Goal: Transaction & Acquisition: Purchase product/service

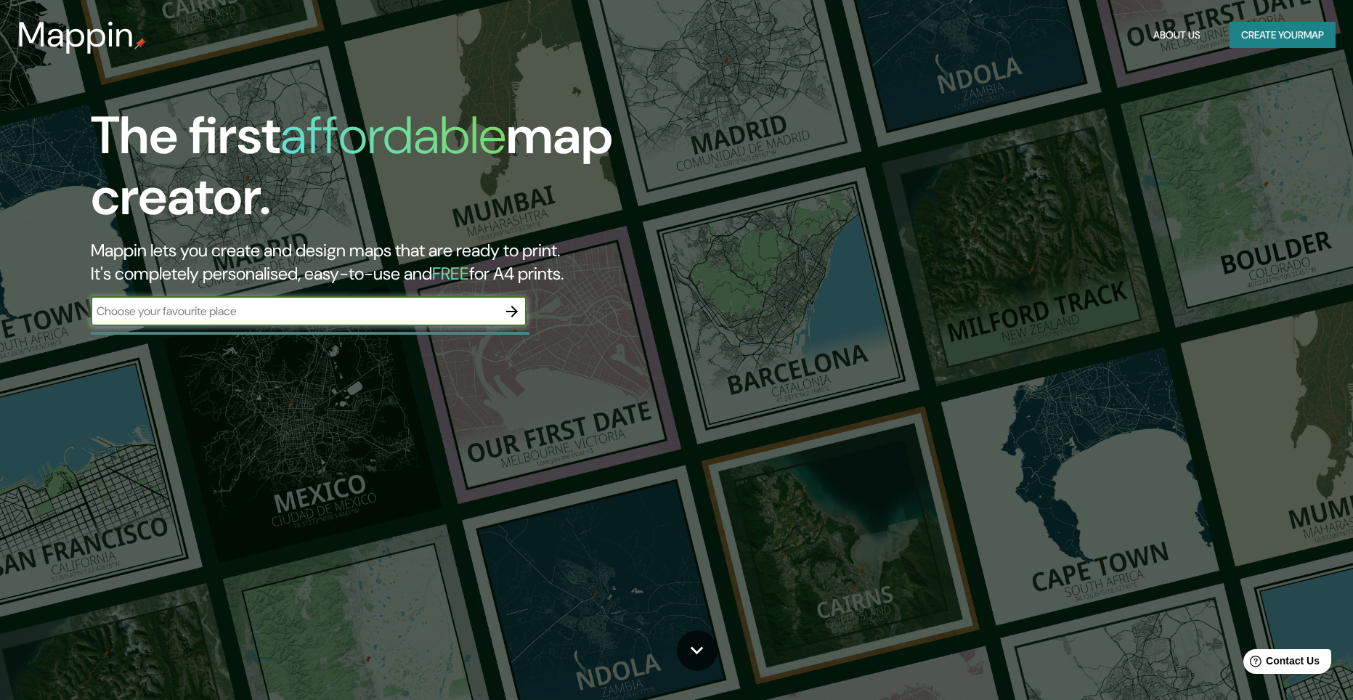
click at [399, 321] on div "​" at bounding box center [309, 311] width 436 height 29
type input "cordoba"
click at [508, 310] on icon "button" at bounding box center [511, 311] width 17 height 17
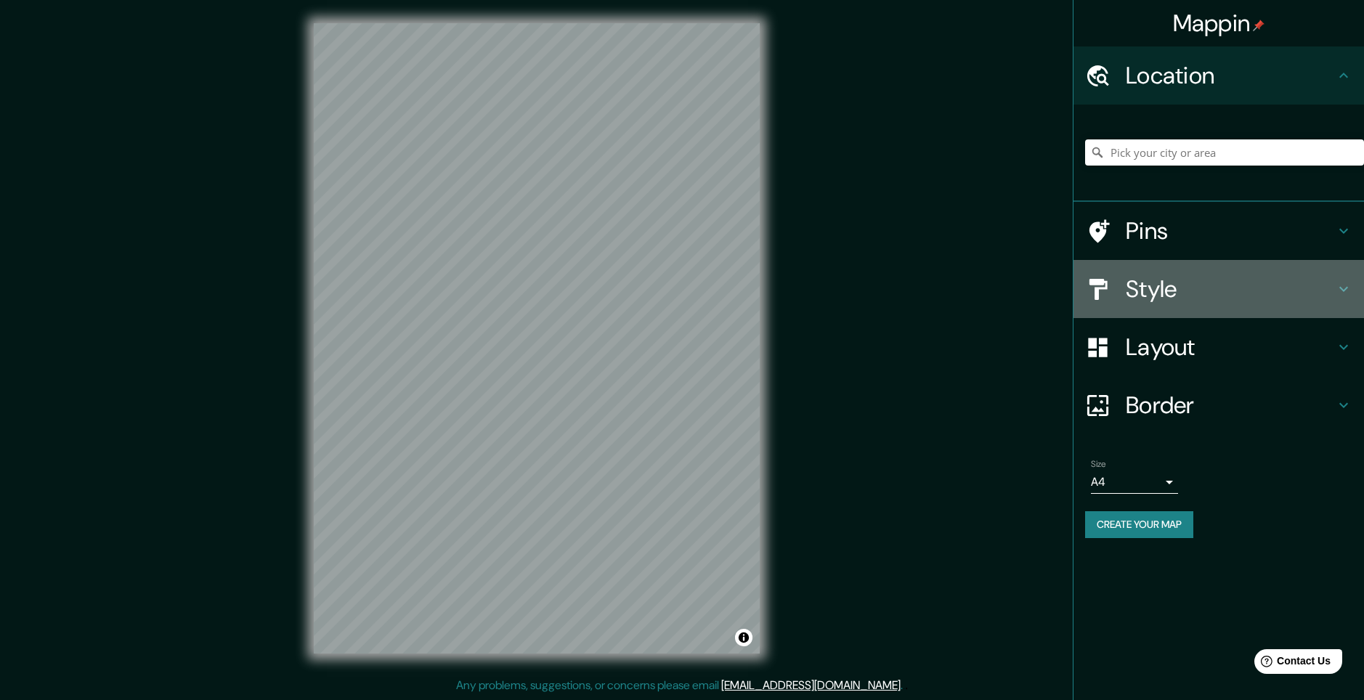
click at [1249, 278] on h4 "Style" at bounding box center [1230, 289] width 209 height 29
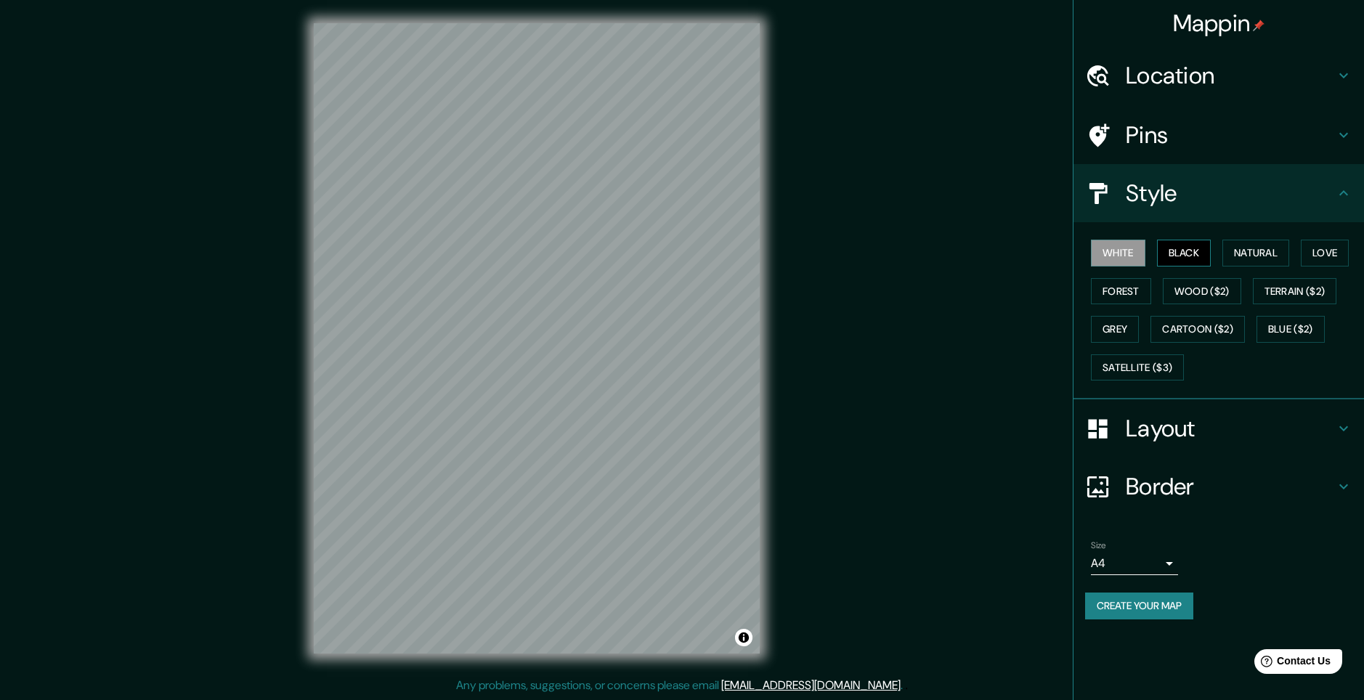
click at [1185, 260] on button "Black" at bounding box center [1184, 253] width 54 height 27
click at [1193, 196] on h4 "Style" at bounding box center [1230, 193] width 209 height 29
click at [1222, 132] on h4 "Pins" at bounding box center [1230, 135] width 209 height 29
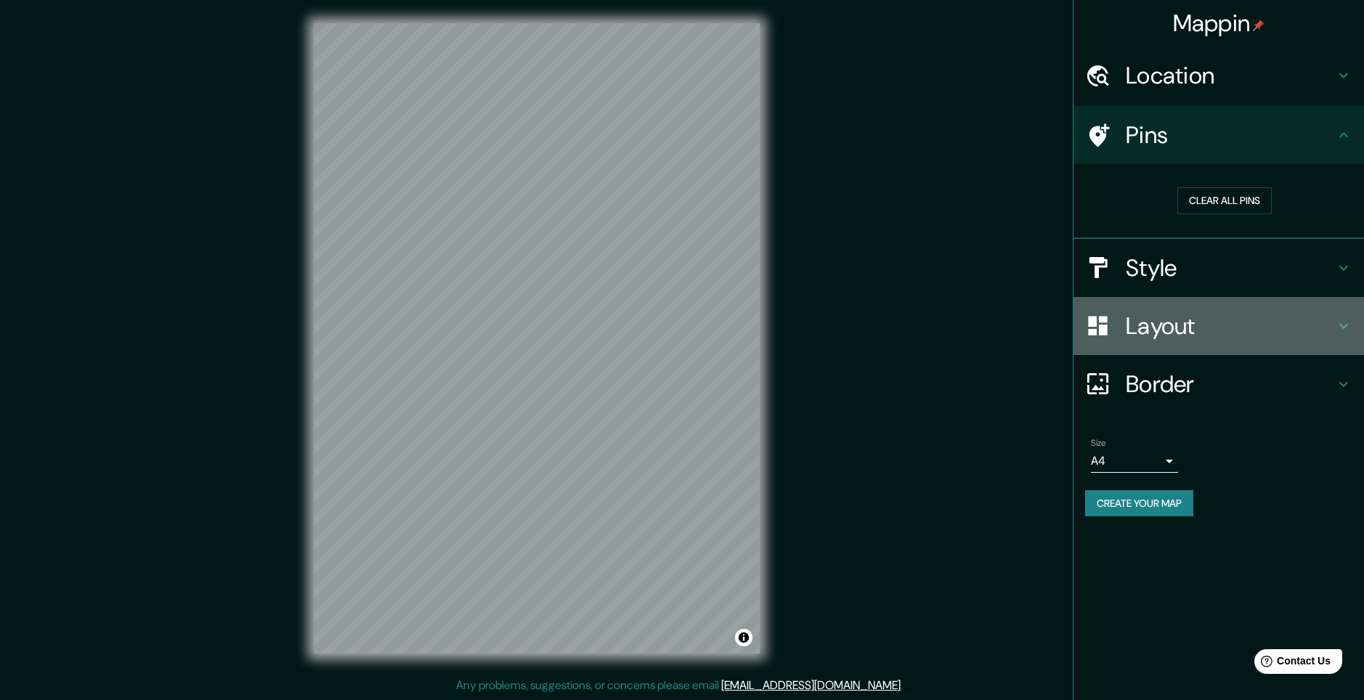
click at [1211, 326] on h4 "Layout" at bounding box center [1230, 326] width 209 height 29
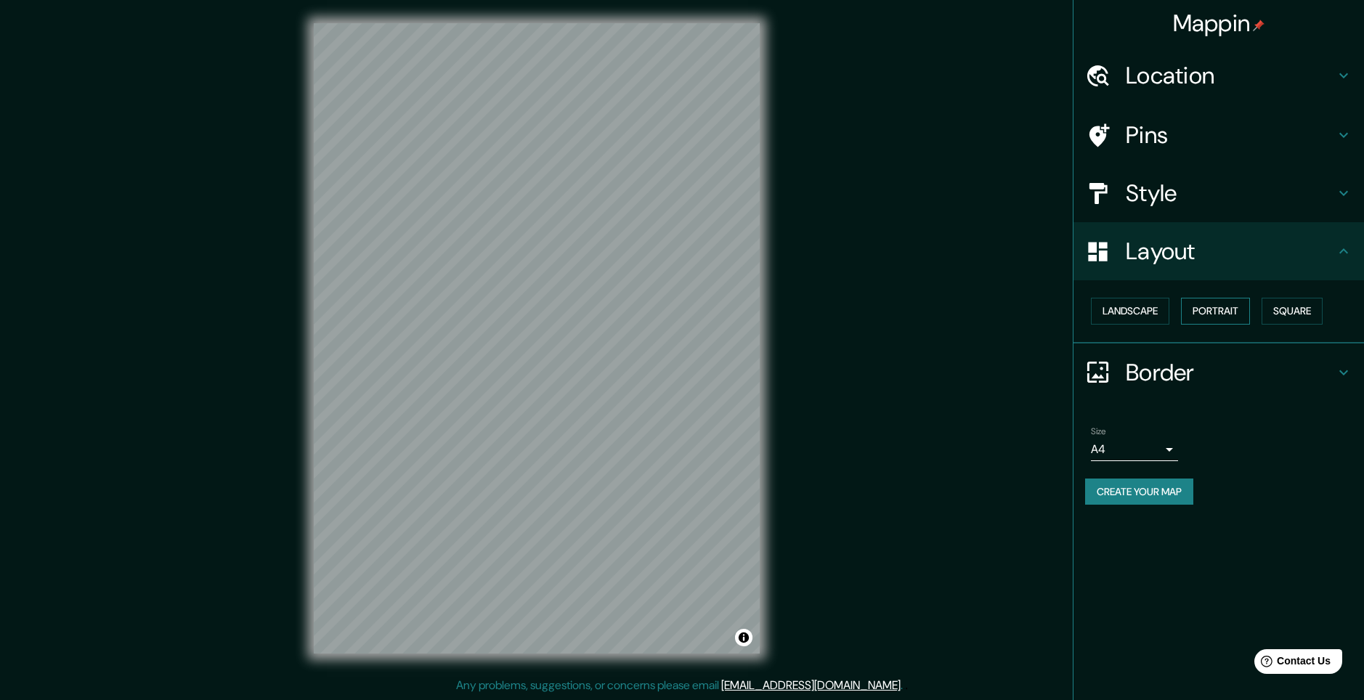
click at [1194, 312] on button "Portrait" at bounding box center [1215, 311] width 69 height 27
click at [1295, 312] on button "Square" at bounding box center [1292, 311] width 61 height 27
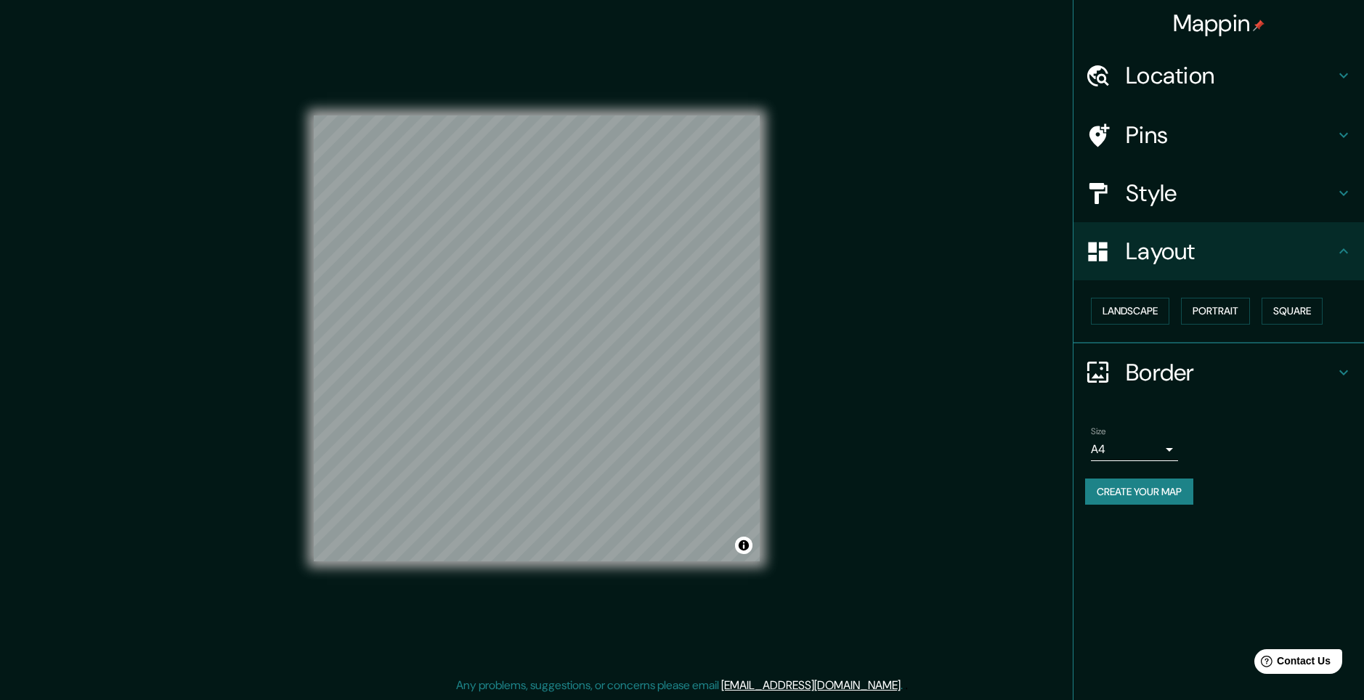
click at [1174, 370] on h4 "Border" at bounding box center [1230, 372] width 209 height 29
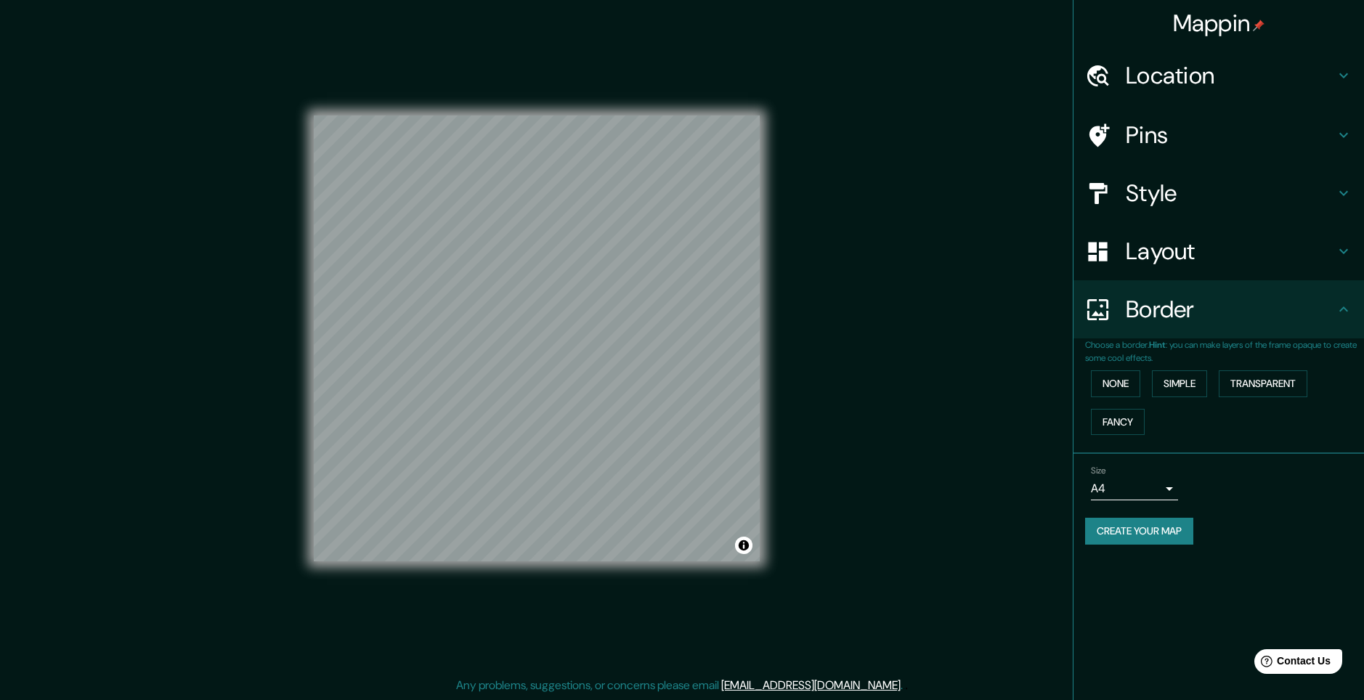
click at [1191, 328] on div "Border" at bounding box center [1218, 309] width 291 height 58
click at [1111, 483] on body "Mappin Location Pins Style Layout Border Choose a border. Hint : you can make l…" at bounding box center [682, 350] width 1364 height 700
click at [1134, 534] on li "A3" at bounding box center [1134, 545] width 87 height 26
click at [1155, 482] on body "Mappin Location Pins Style Layout Border Choose a border. Hint : you can make l…" at bounding box center [682, 350] width 1364 height 700
click at [1164, 568] on li "A1 ($2.50)" at bounding box center [1134, 572] width 87 height 26
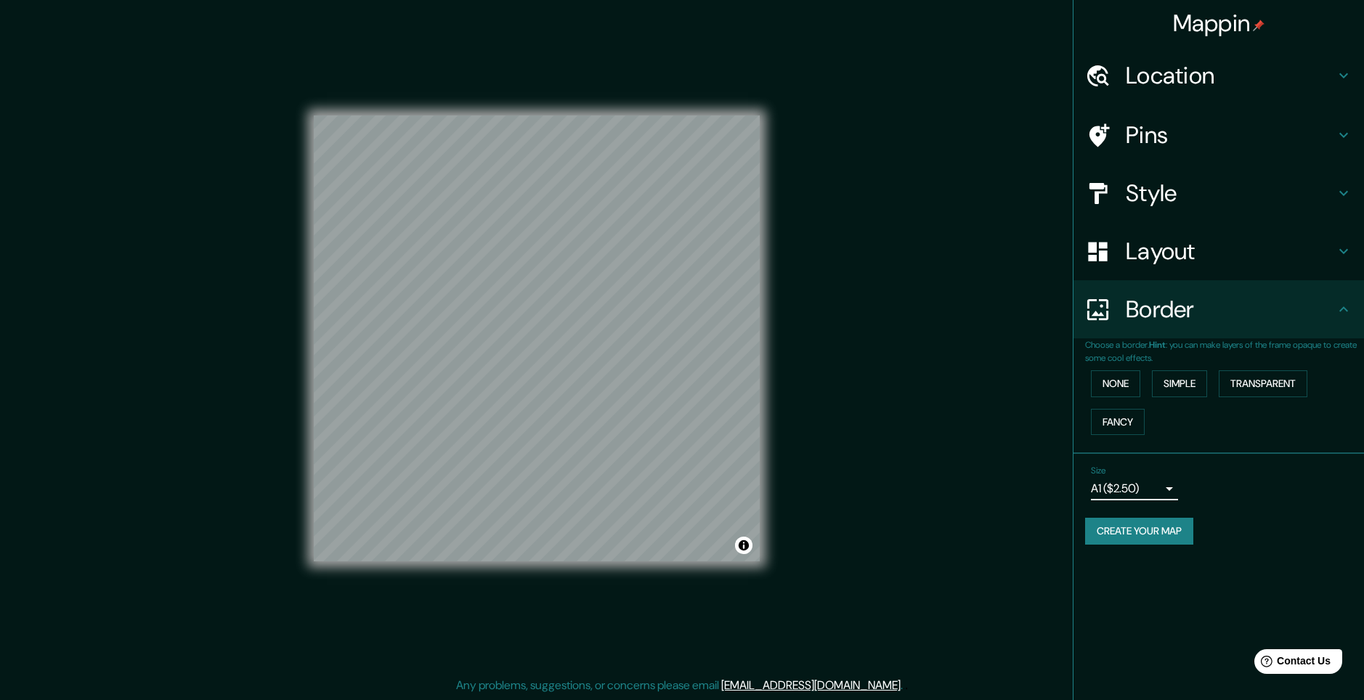
click at [1140, 490] on body "Mappin Location Pins Style Layout Border Choose a border. Hint : you can make l…" at bounding box center [682, 350] width 1364 height 700
click at [1154, 548] on li "A3" at bounding box center [1134, 545] width 87 height 26
click at [747, 551] on button "Toggle attribution" at bounding box center [743, 545] width 17 height 17
click at [702, 545] on link "Improve this map" at bounding box center [696, 545] width 72 height 10
click at [1159, 233] on div "Layout" at bounding box center [1218, 251] width 291 height 58
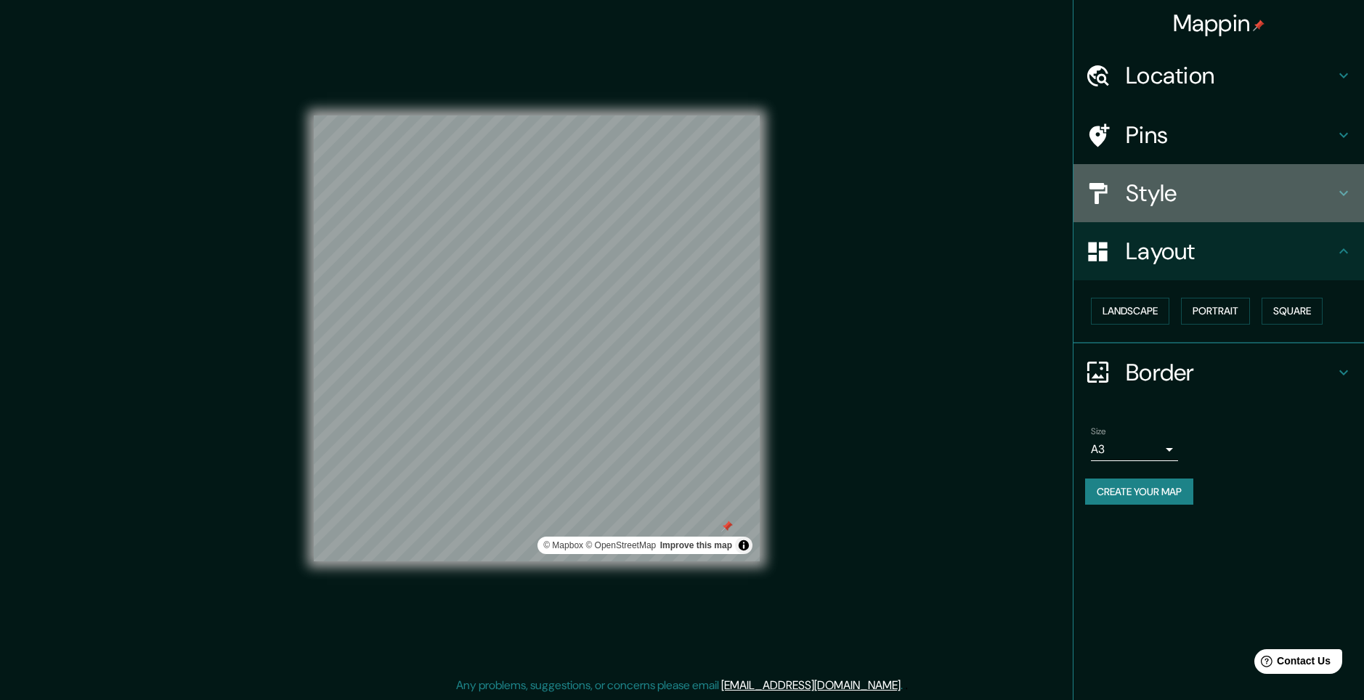
click at [1160, 194] on h4 "Style" at bounding box center [1230, 193] width 209 height 29
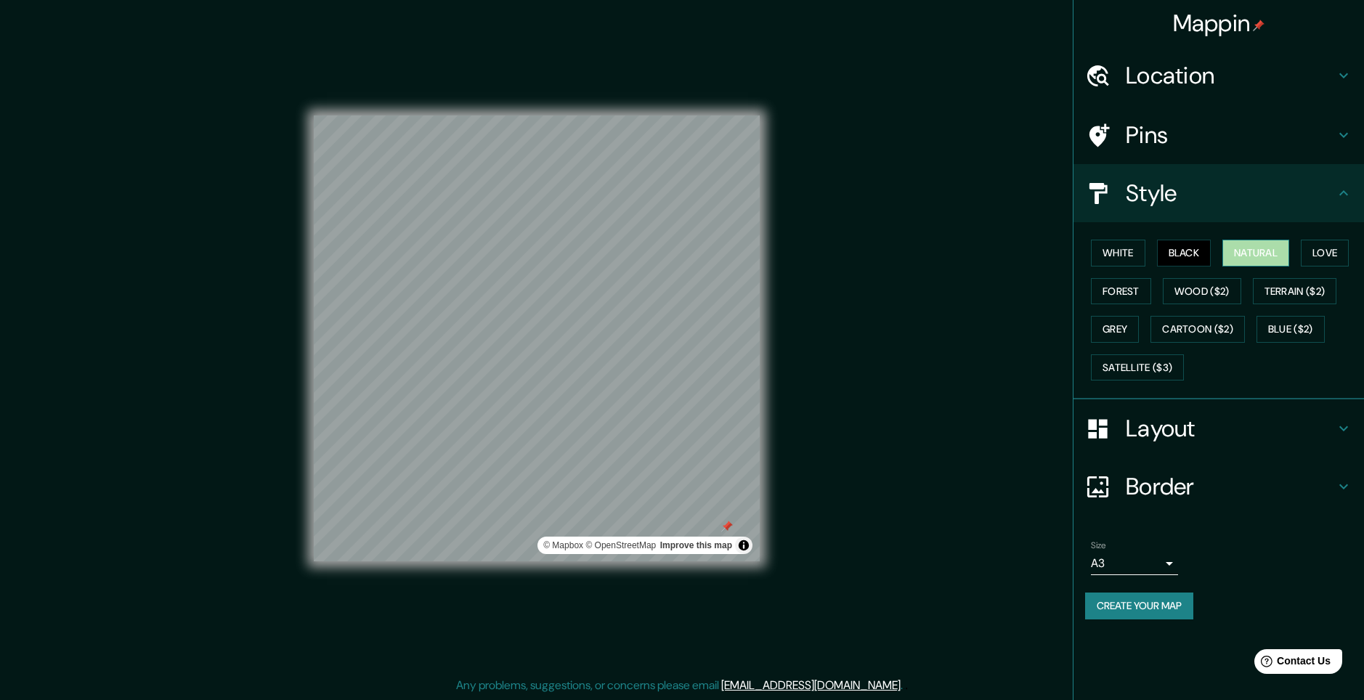
click at [1245, 246] on button "Natural" at bounding box center [1255, 253] width 67 height 27
click at [1205, 248] on button "Black" at bounding box center [1184, 253] width 54 height 27
click at [1227, 138] on h4 "Pins" at bounding box center [1230, 135] width 209 height 29
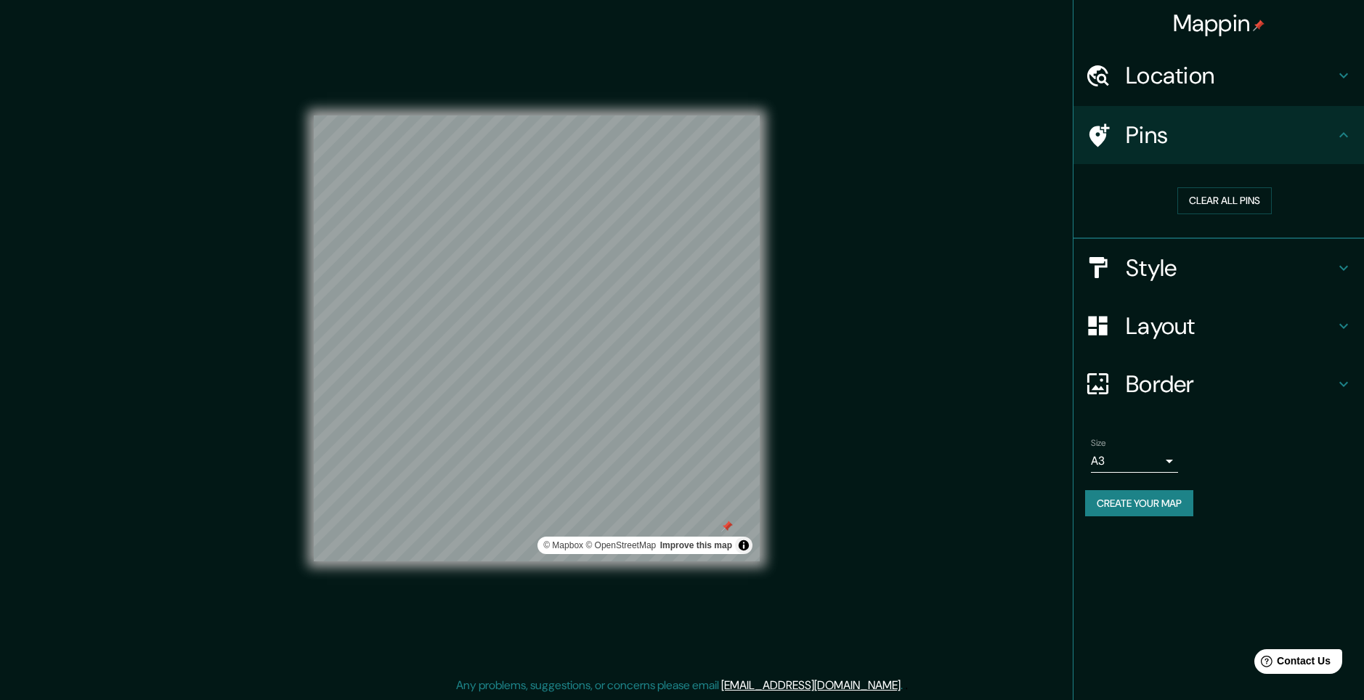
click at [1230, 139] on h4 "Pins" at bounding box center [1230, 135] width 209 height 29
click at [728, 476] on div at bounding box center [729, 474] width 12 height 12
click at [1137, 467] on body "Mappin Location Pins Clear all pins Style Layout Border Choose a border. Hint :…" at bounding box center [682, 350] width 1364 height 700
click at [1166, 465] on div at bounding box center [682, 350] width 1364 height 700
click at [1165, 501] on button "Create your map" at bounding box center [1139, 503] width 108 height 27
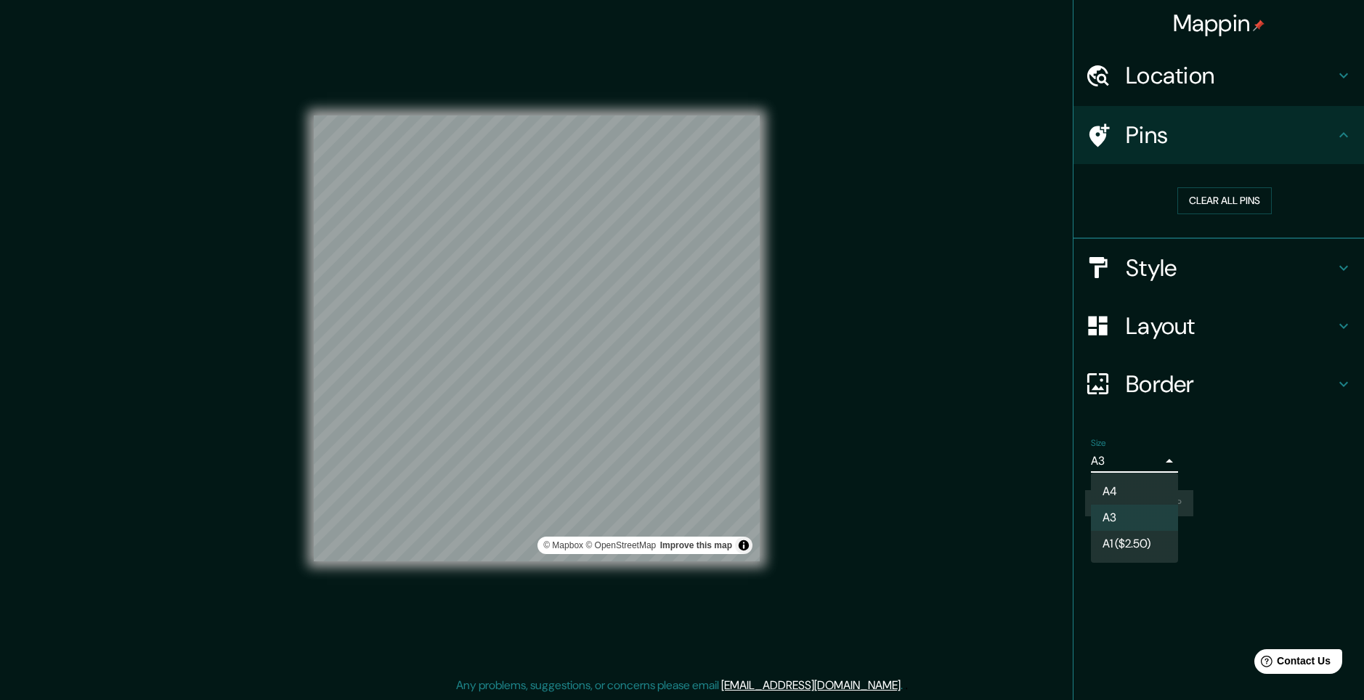
click at [1141, 471] on body "Mappin Location Pins Clear all pins Style Layout Border Choose a border. Hint :…" at bounding box center [682, 350] width 1364 height 700
click at [1138, 479] on li "A4" at bounding box center [1134, 492] width 87 height 26
type input "single"
click at [1141, 502] on button "Create your map" at bounding box center [1139, 503] width 108 height 27
click at [1320, 85] on h4 "Location" at bounding box center [1230, 75] width 209 height 29
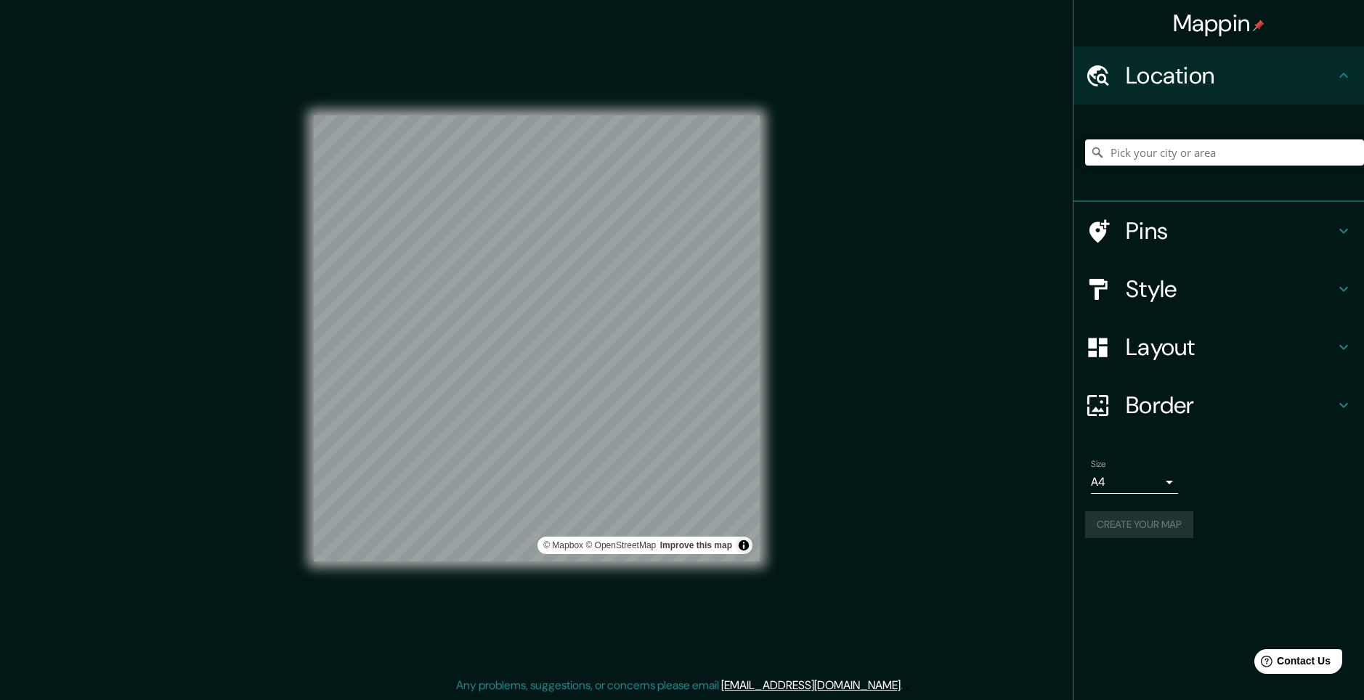
click at [1320, 85] on h4 "Location" at bounding box center [1230, 75] width 209 height 29
click at [1287, 82] on h4 "Location" at bounding box center [1230, 75] width 209 height 29
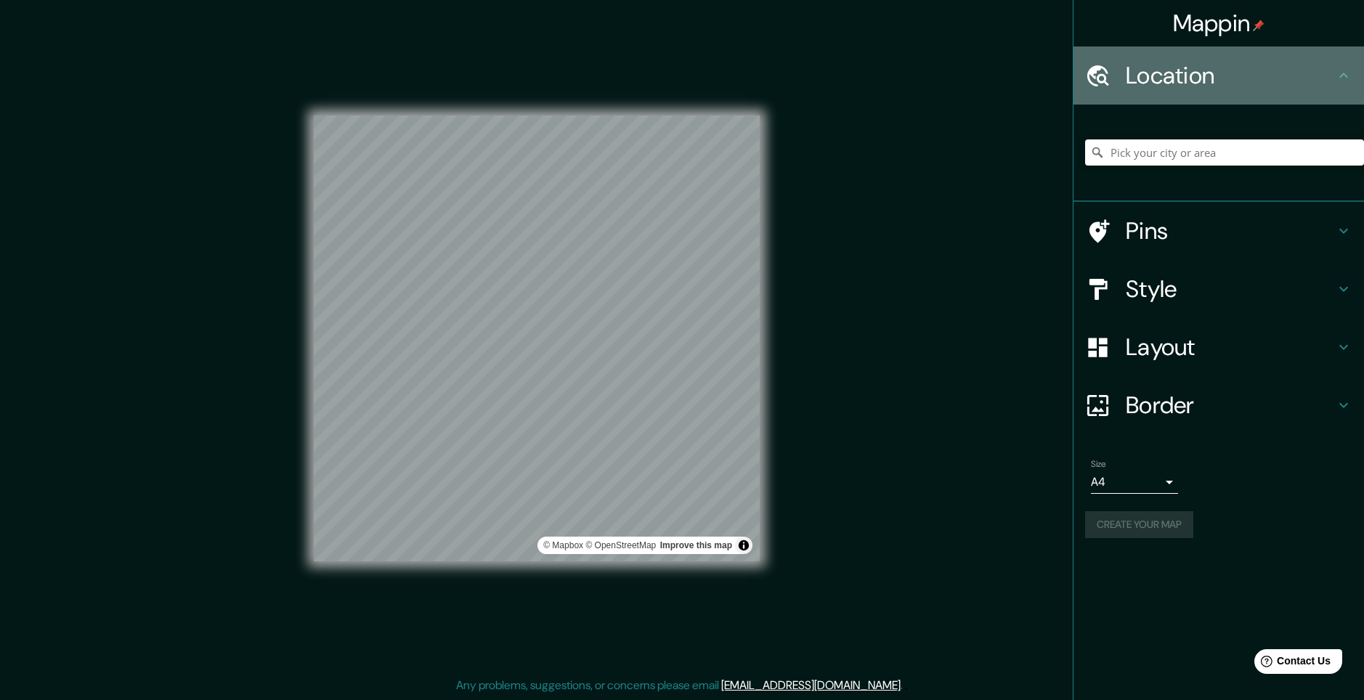
click at [1342, 78] on icon at bounding box center [1343, 75] width 17 height 17
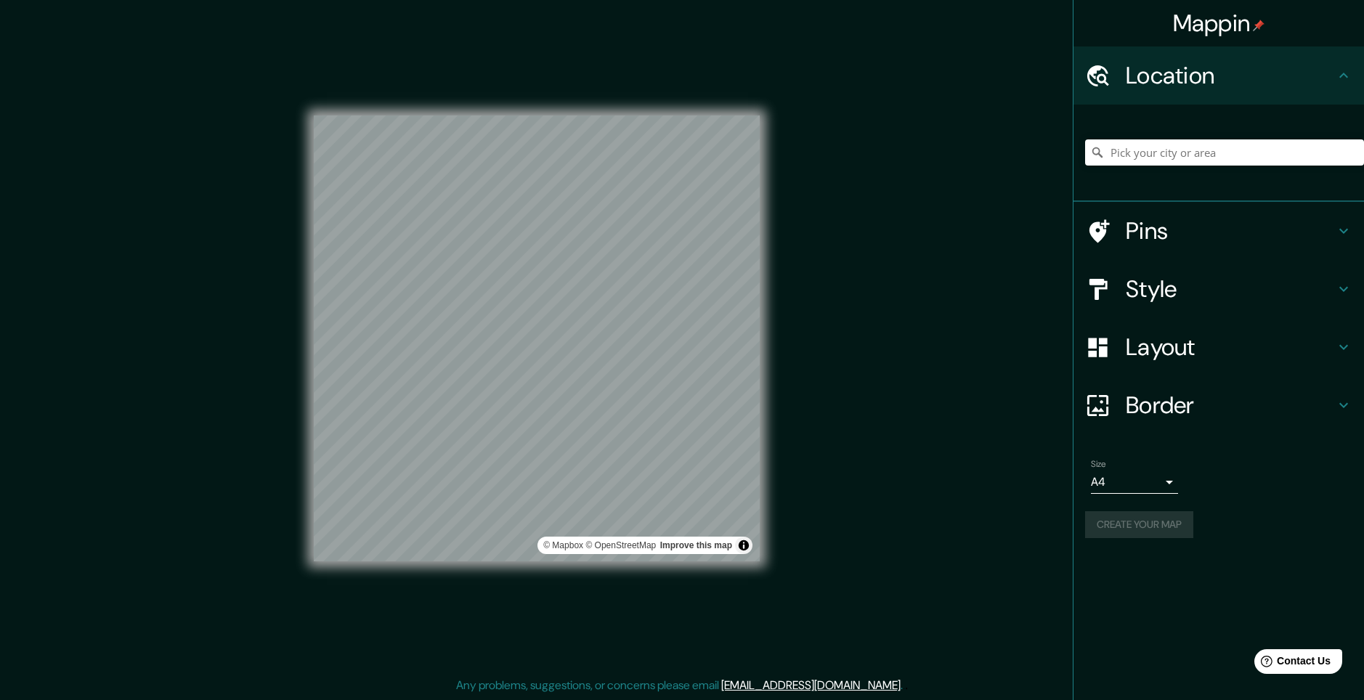
click at [1274, 397] on h4 "Border" at bounding box center [1230, 405] width 209 height 29
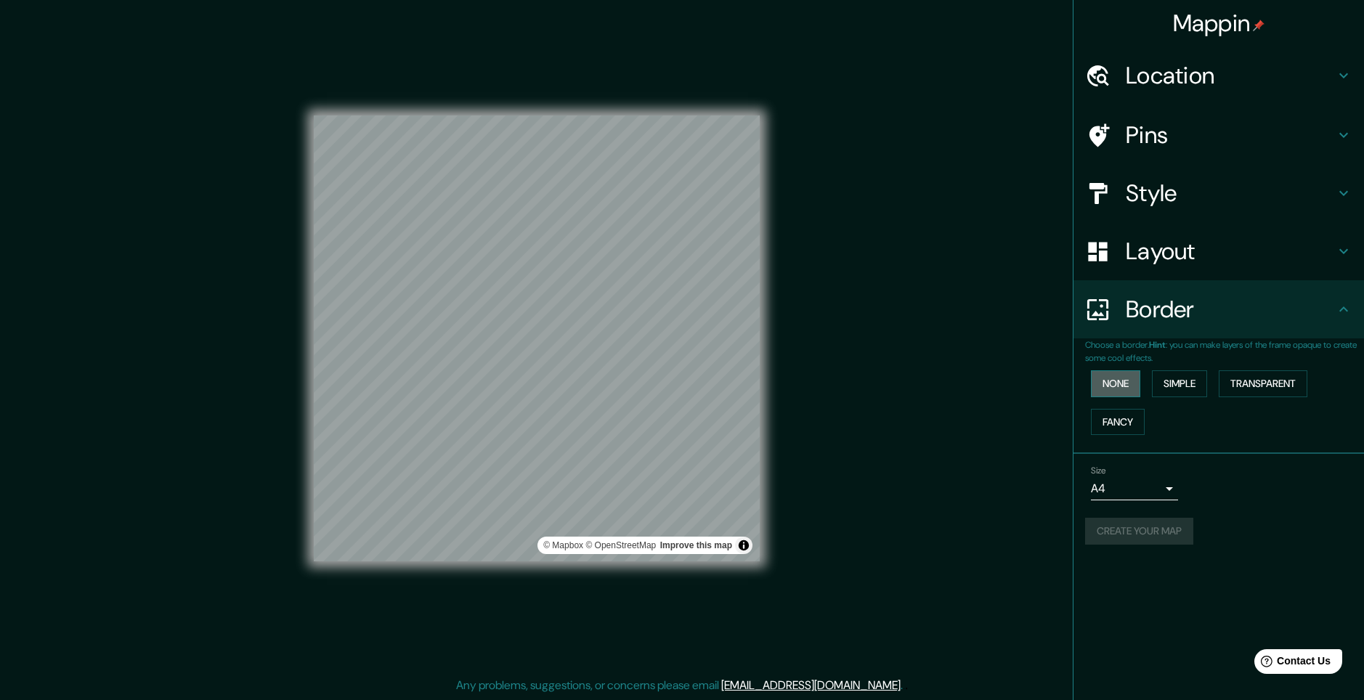
click at [1120, 391] on button "None" at bounding box center [1115, 383] width 49 height 27
click at [1113, 369] on div "None Simple Transparent Fancy" at bounding box center [1224, 403] width 279 height 76
click at [1169, 384] on button "Simple" at bounding box center [1179, 383] width 55 height 27
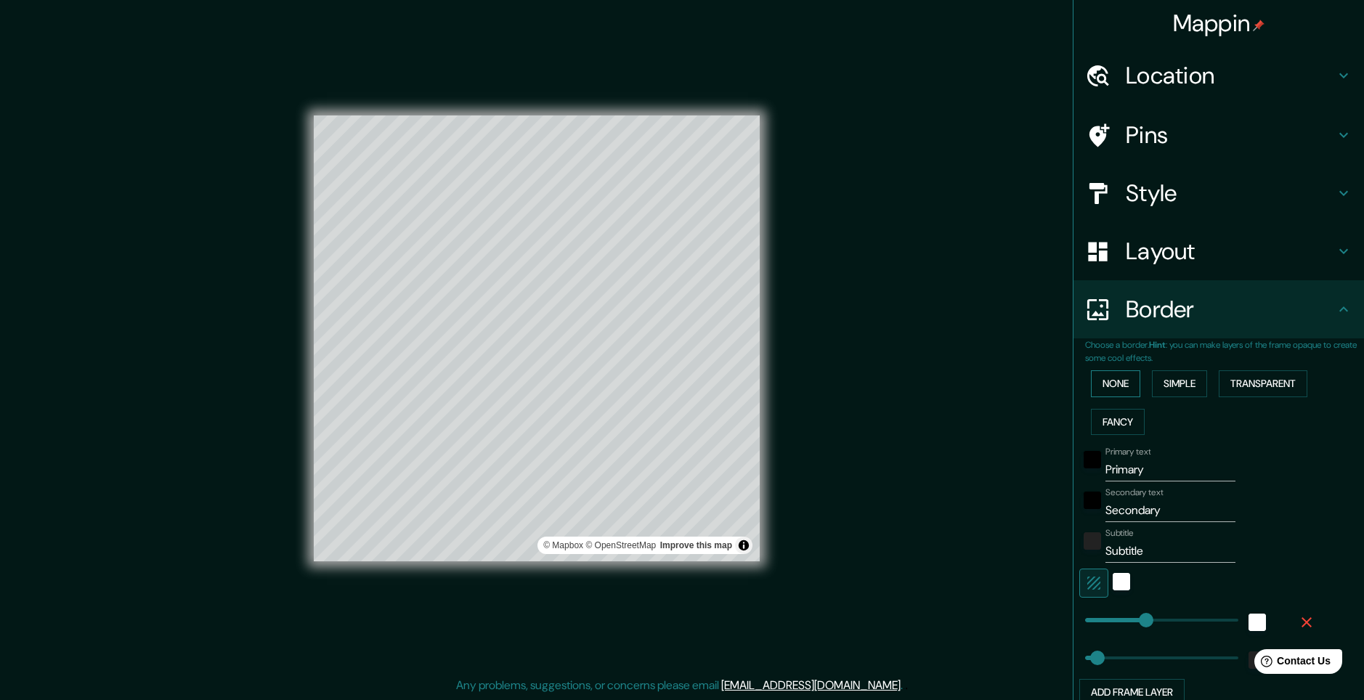
click at [1116, 388] on button "None" at bounding box center [1115, 383] width 49 height 27
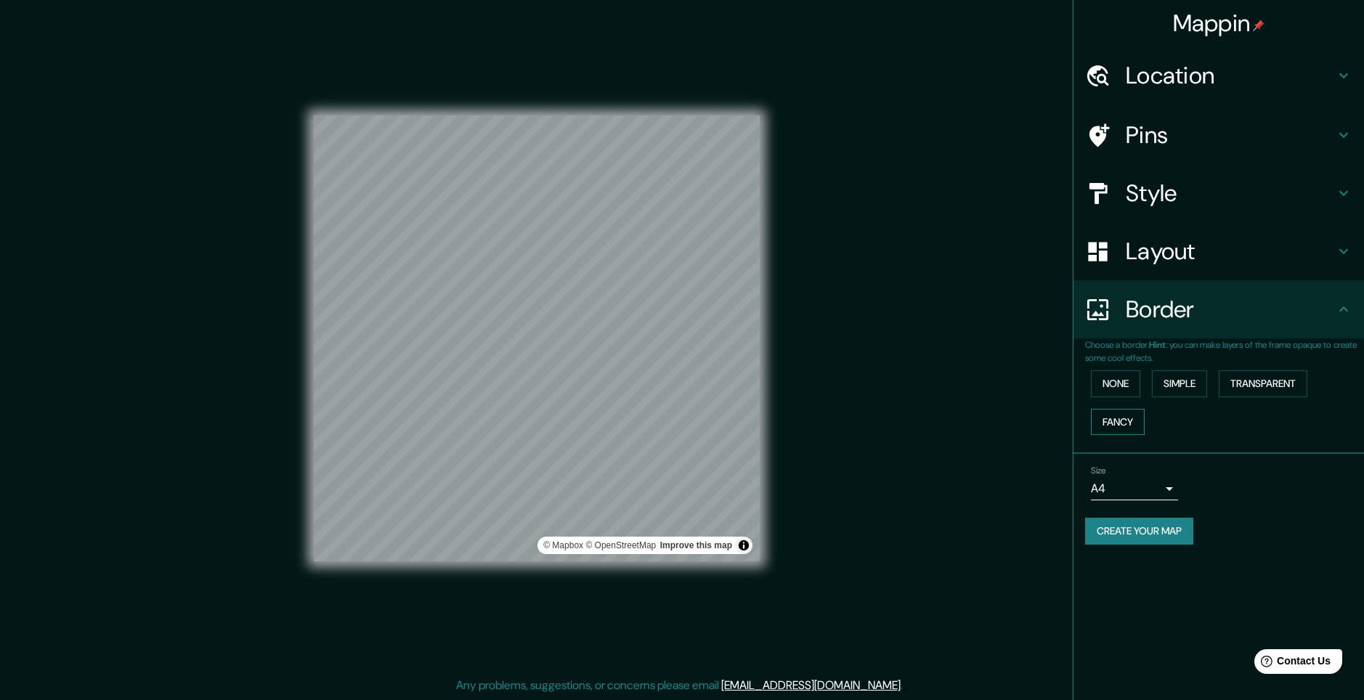
click at [1120, 429] on button "Fancy" at bounding box center [1118, 422] width 54 height 27
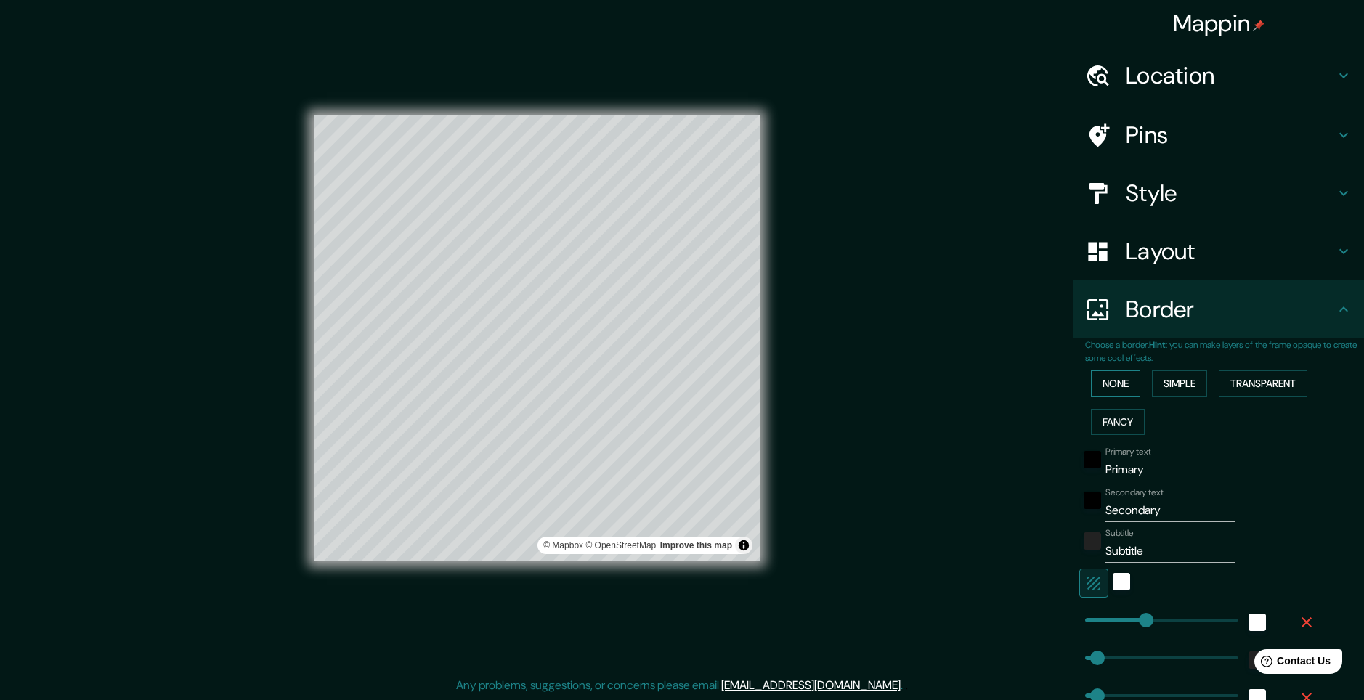
click at [1107, 386] on button "None" at bounding box center [1115, 383] width 49 height 27
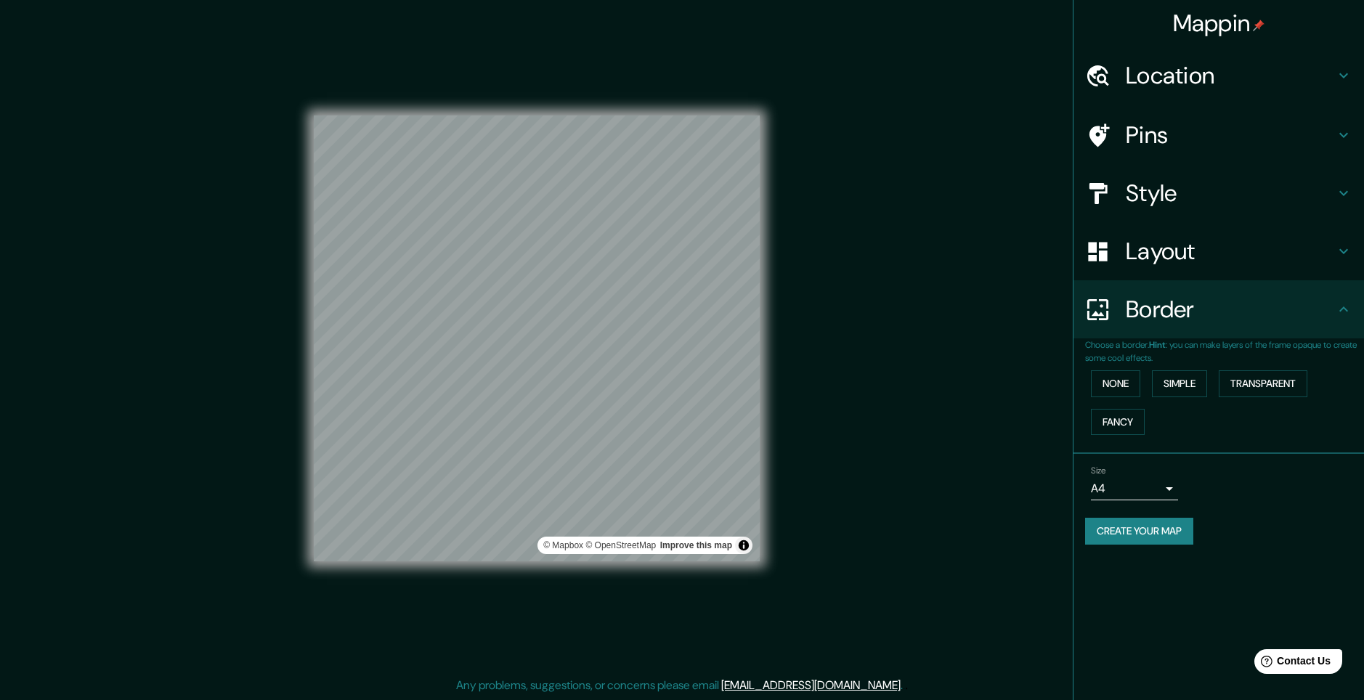
click at [1116, 544] on button "Create your map" at bounding box center [1139, 531] width 108 height 27
click at [1142, 533] on div "Create your map" at bounding box center [1218, 531] width 267 height 27
drag, startPoint x: 808, startPoint y: 472, endPoint x: 826, endPoint y: 367, distance: 106.7
click at [826, 367] on div "Mappin Location Pins Style Layout Border Choose a border. Hint : you can make l…" at bounding box center [682, 350] width 1364 height 700
drag, startPoint x: 821, startPoint y: 370, endPoint x: 906, endPoint y: 365, distance: 84.4
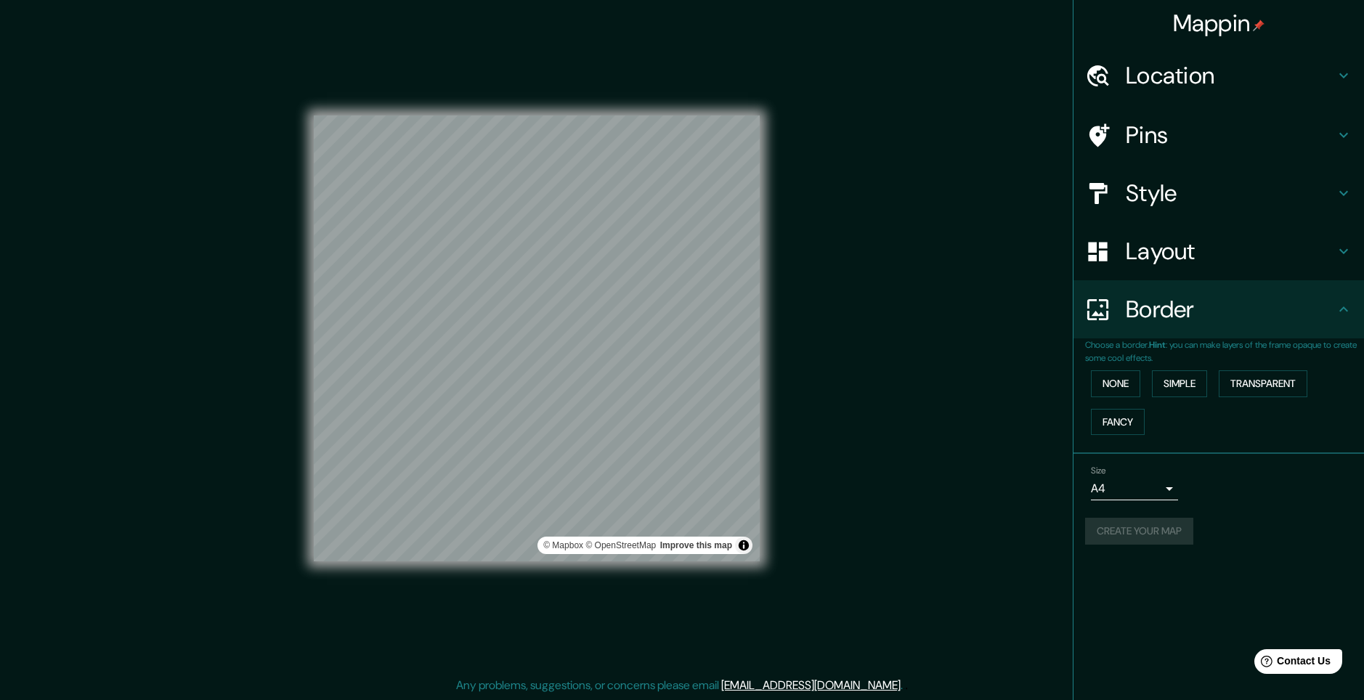
click at [906, 365] on div "Mappin Location Pins Style Layout Border Choose a border. Hint : you can make l…" at bounding box center [682, 350] width 1364 height 700
click at [524, 573] on div "© Mapbox © OpenStreetMap Improve this map" at bounding box center [537, 338] width 446 height 630
click at [1172, 251] on h4 "Layout" at bounding box center [1230, 251] width 209 height 29
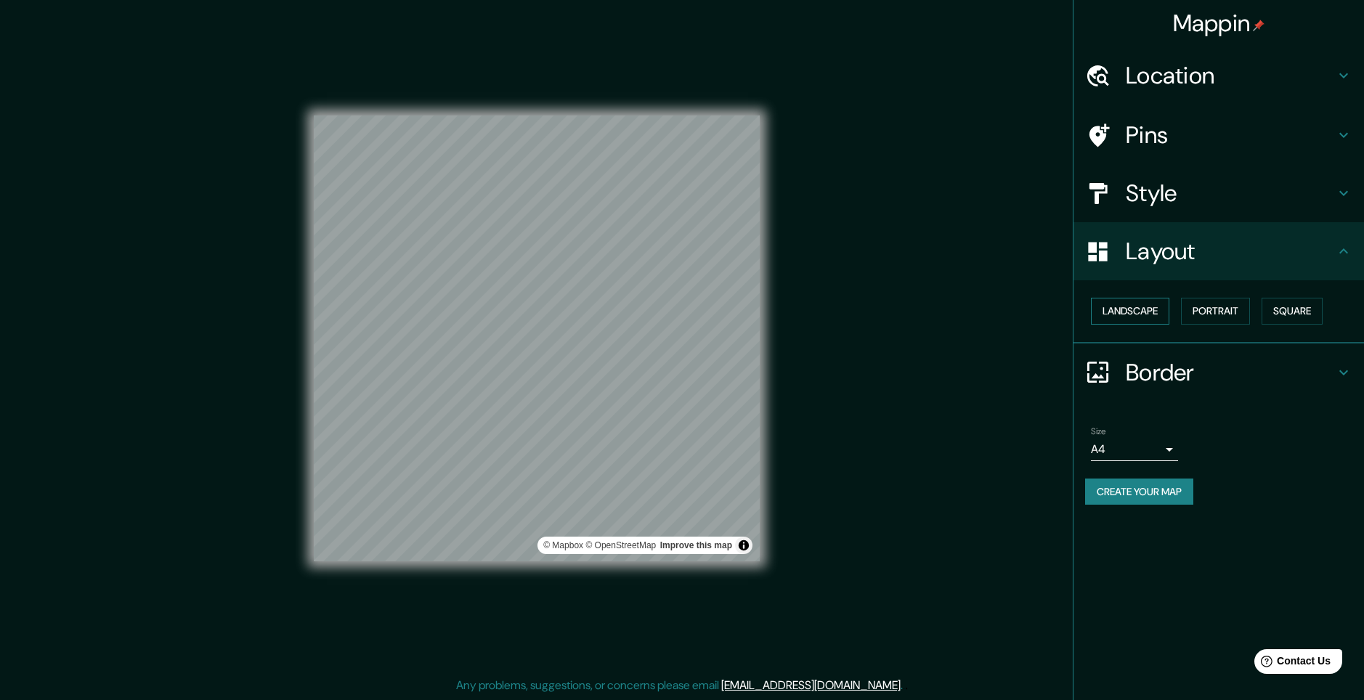
click at [1139, 315] on button "Landscape" at bounding box center [1130, 311] width 78 height 27
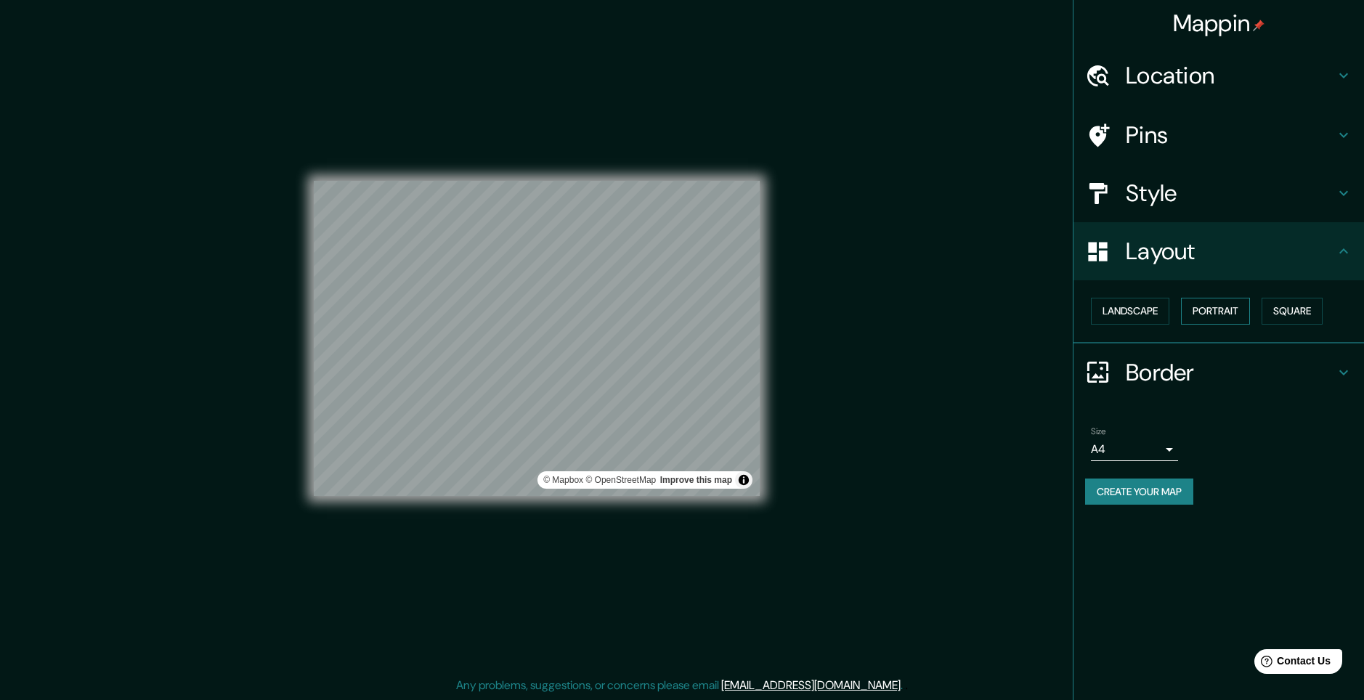
click at [1225, 304] on button "Portrait" at bounding box center [1215, 311] width 69 height 27
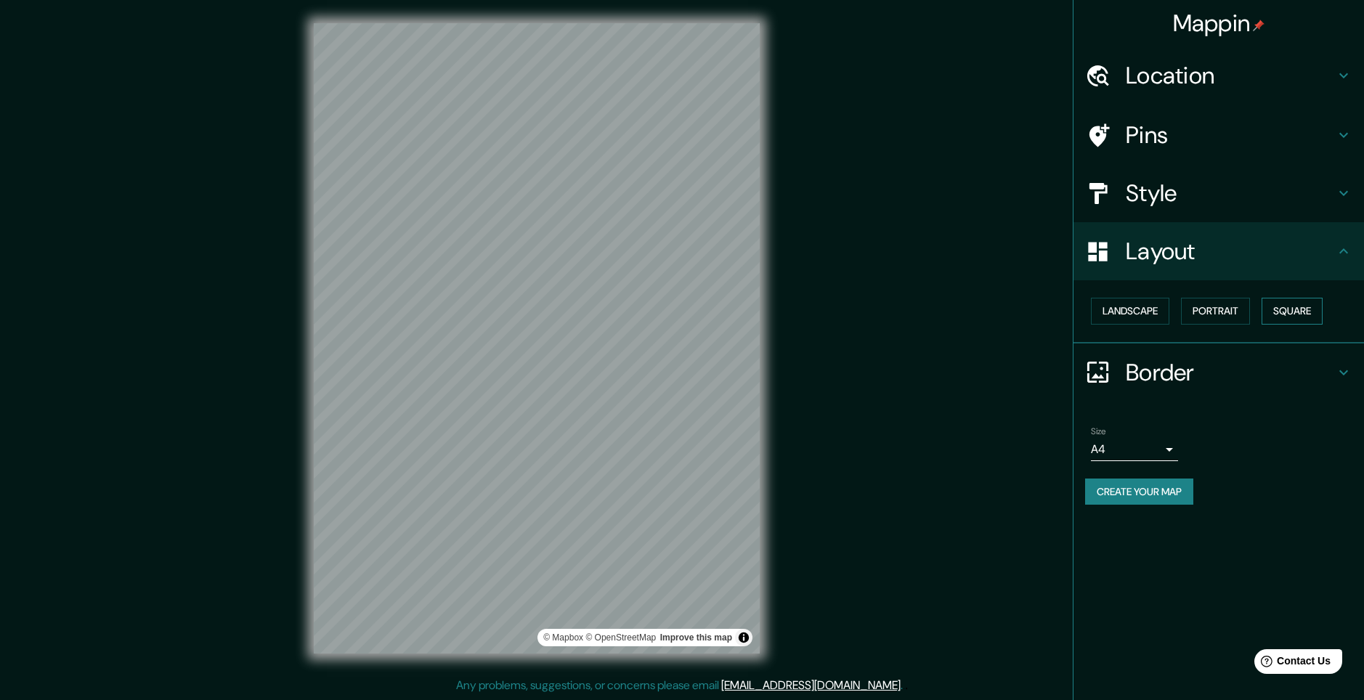
click at [1284, 311] on button "Square" at bounding box center [1292, 311] width 61 height 27
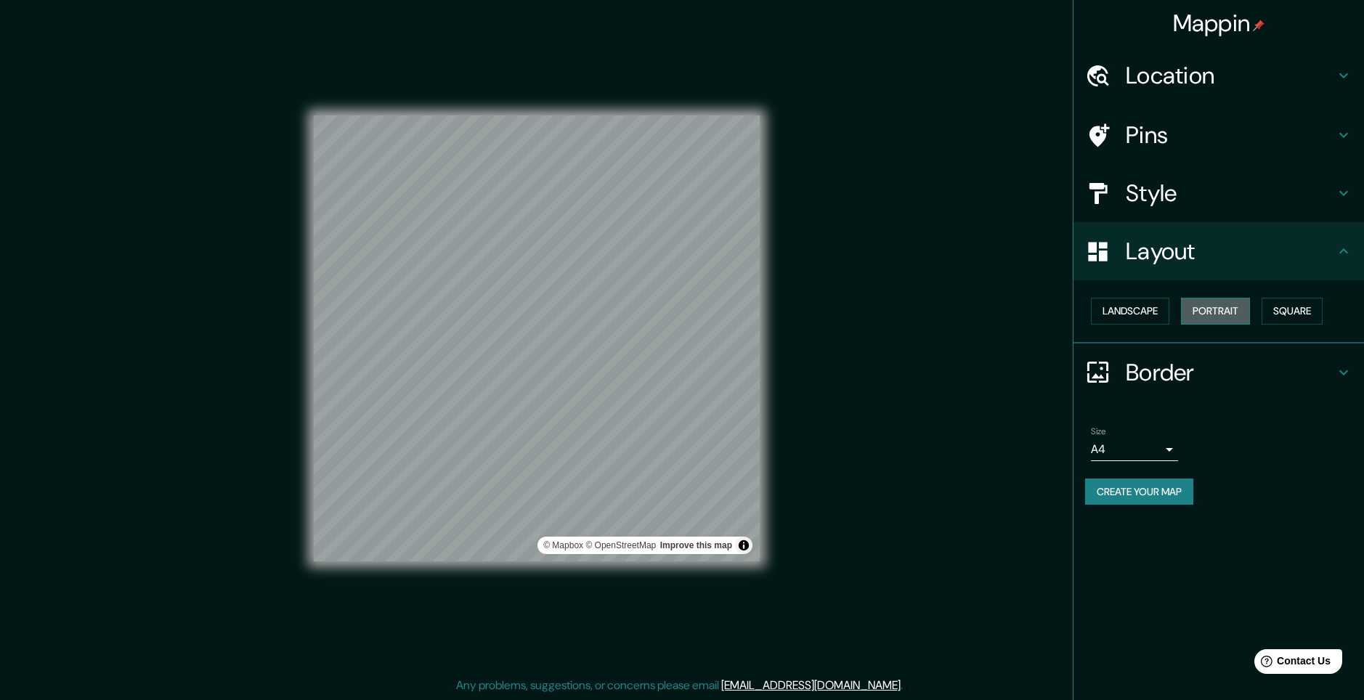
click at [1198, 308] on button "Portrait" at bounding box center [1215, 311] width 69 height 27
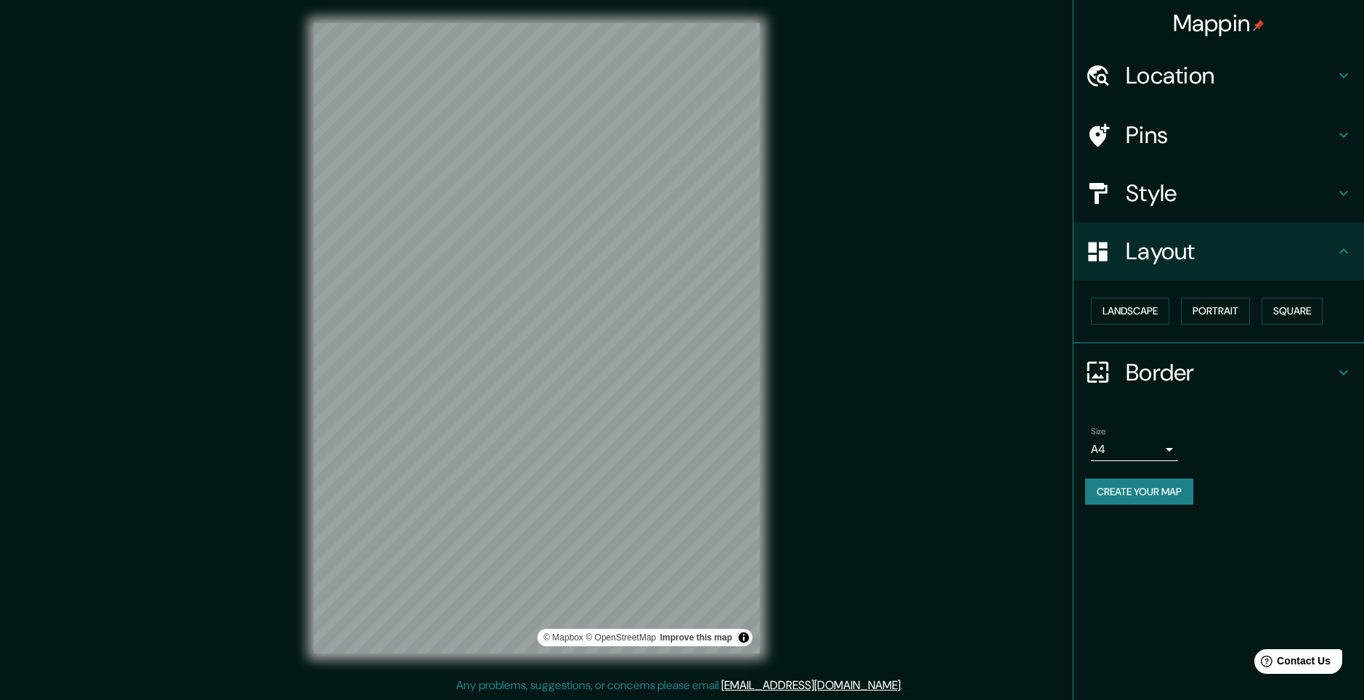
click at [1204, 219] on div "Style" at bounding box center [1218, 193] width 291 height 58
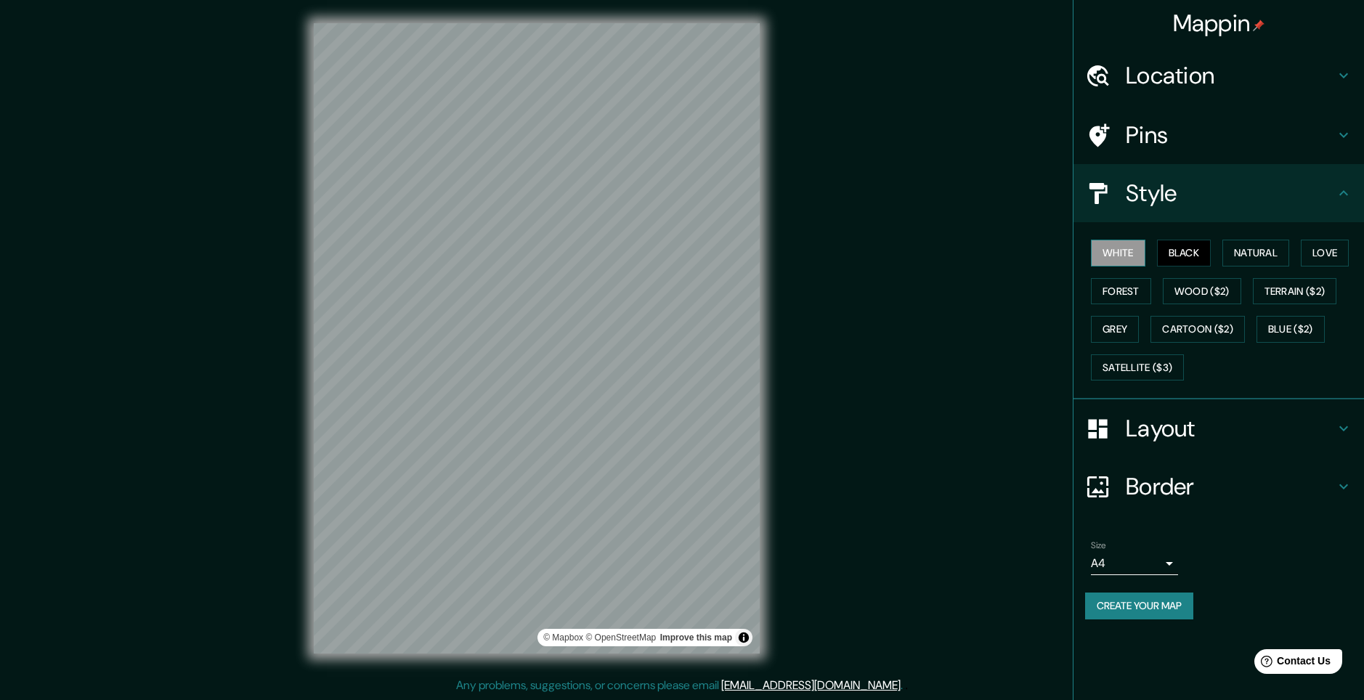
click at [1129, 255] on button "White" at bounding box center [1118, 253] width 54 height 27
click at [1174, 249] on button "Black" at bounding box center [1184, 253] width 54 height 27
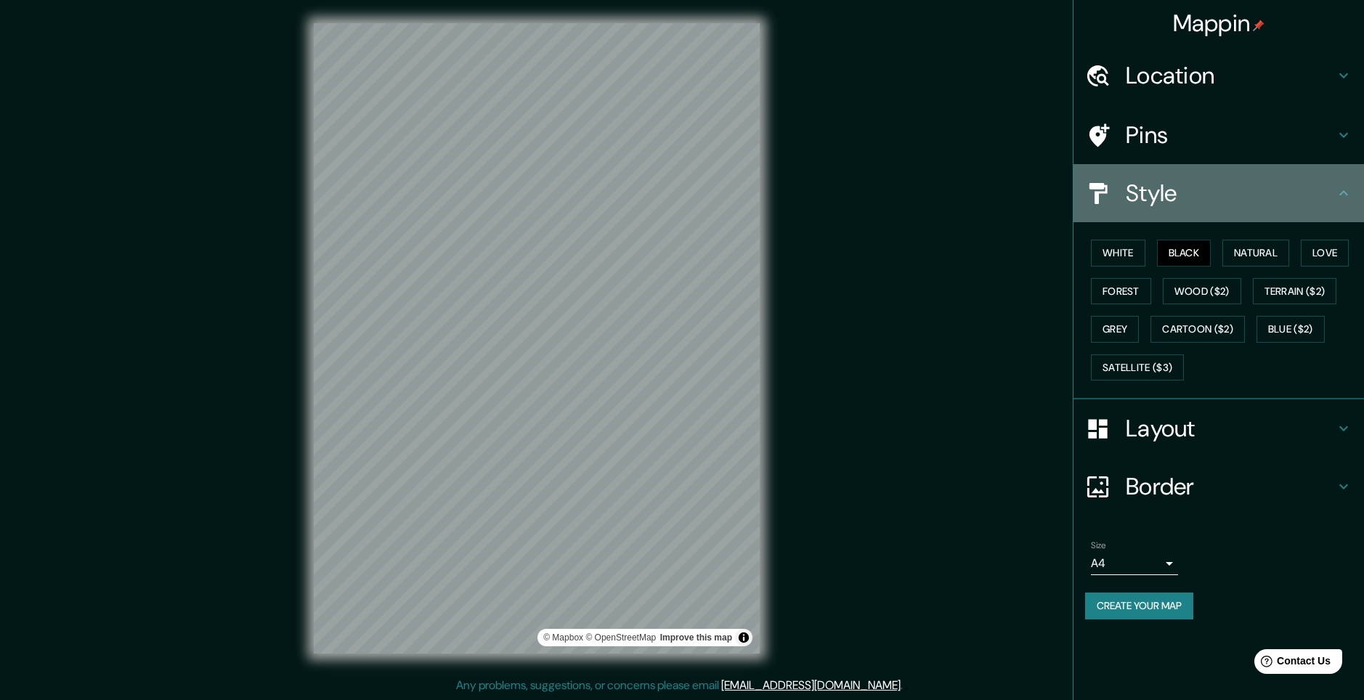
click at [1328, 195] on h4 "Style" at bounding box center [1230, 193] width 209 height 29
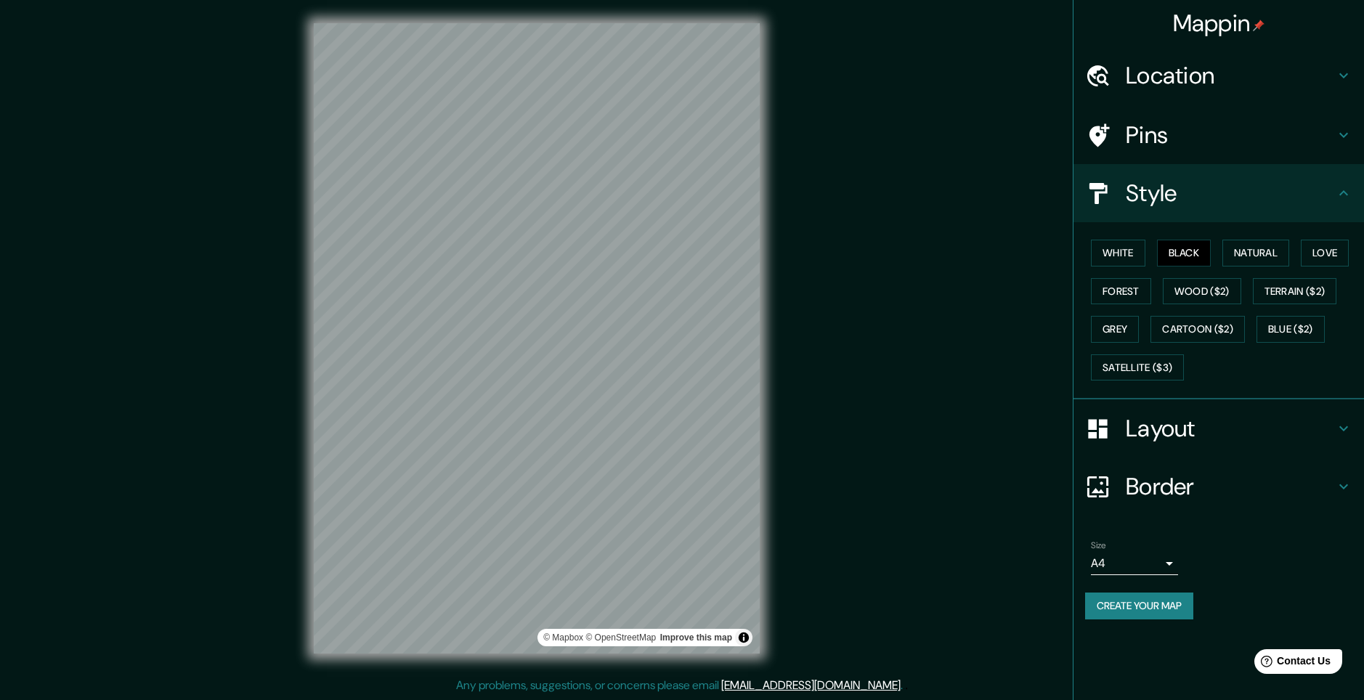
click at [1289, 488] on h4 "Border" at bounding box center [1230, 486] width 209 height 29
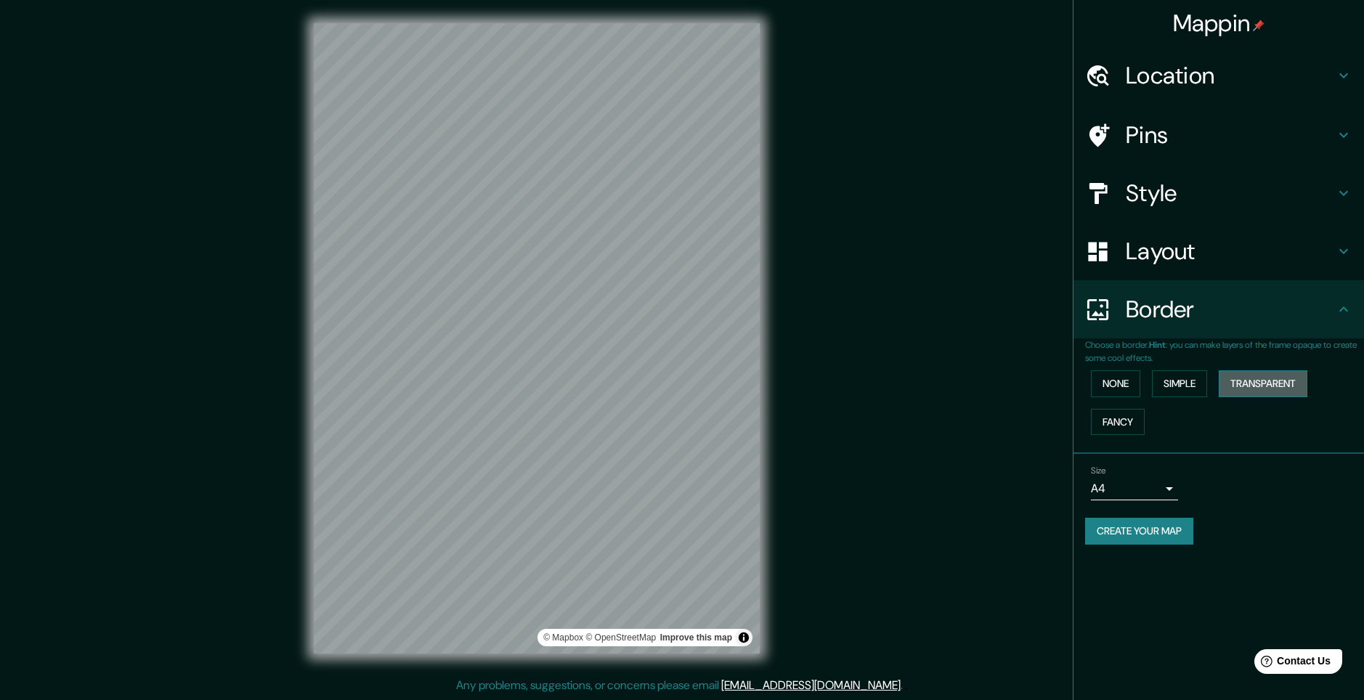
click at [1256, 383] on button "Transparent" at bounding box center [1263, 383] width 89 height 27
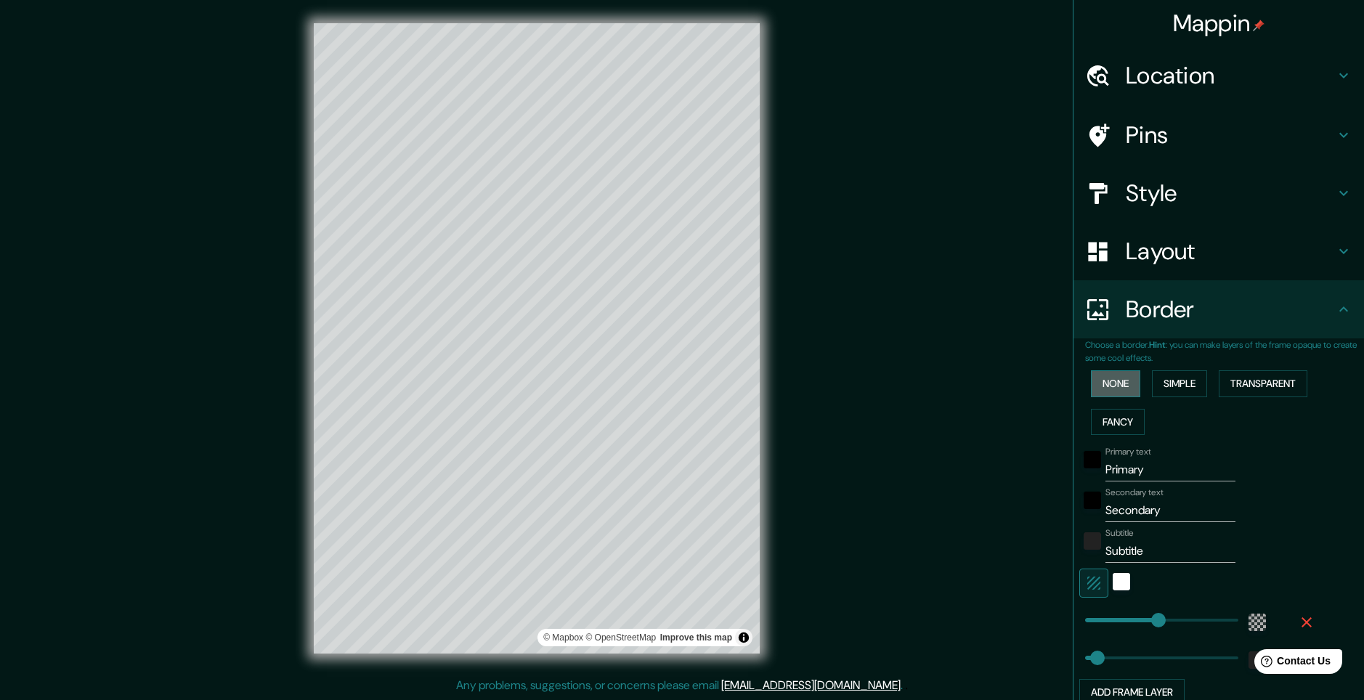
click at [1106, 385] on button "None" at bounding box center [1115, 383] width 49 height 27
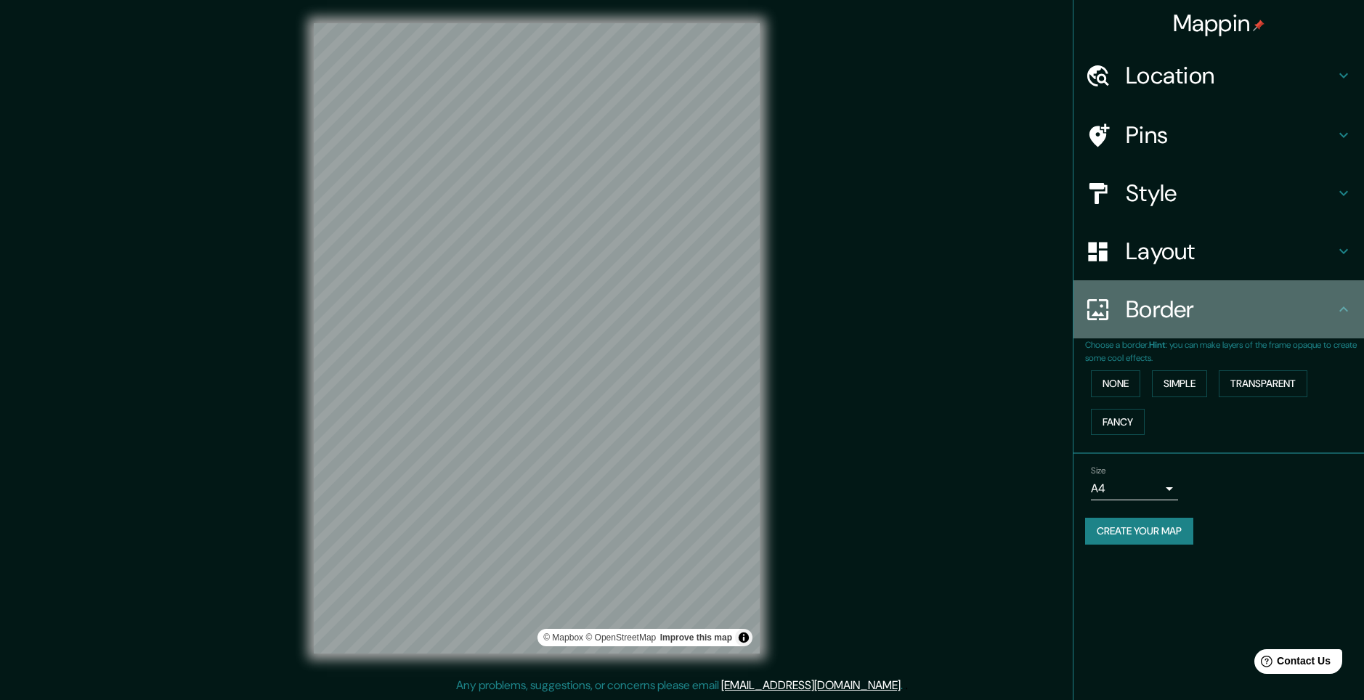
click at [1335, 317] on icon at bounding box center [1343, 309] width 17 height 17
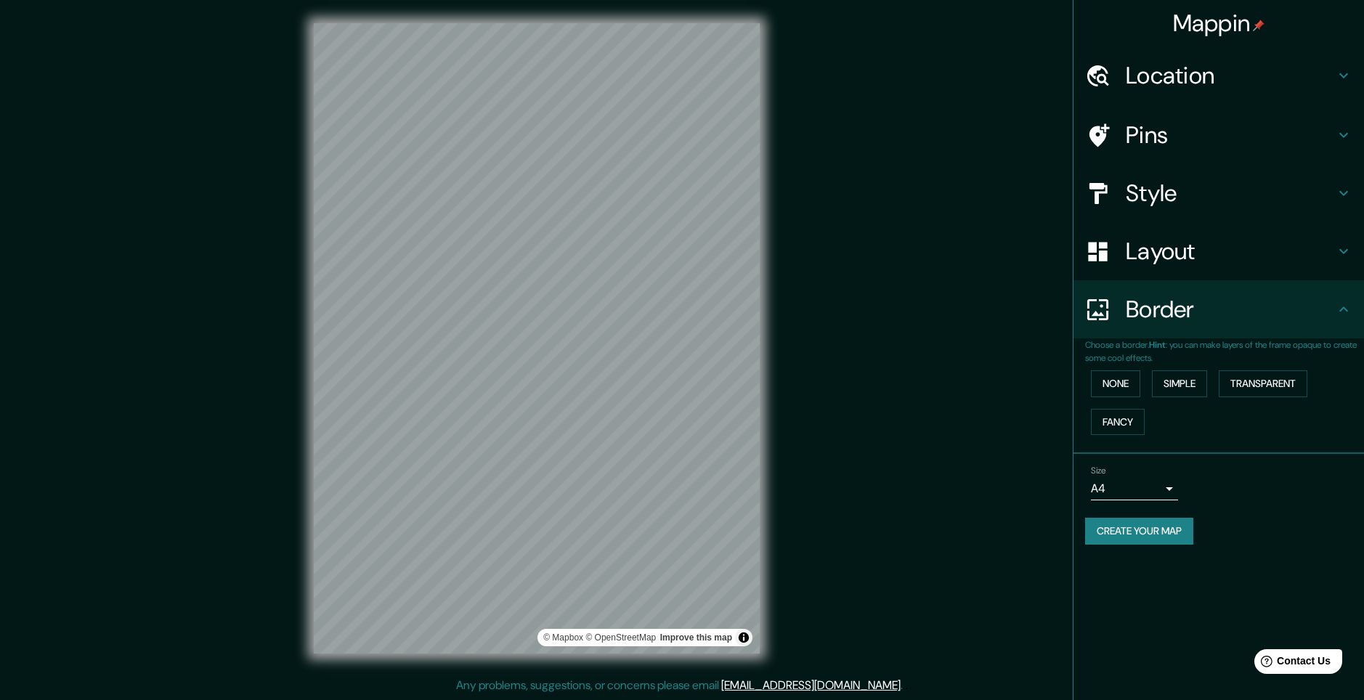
click at [1196, 200] on h4 "Style" at bounding box center [1230, 193] width 209 height 29
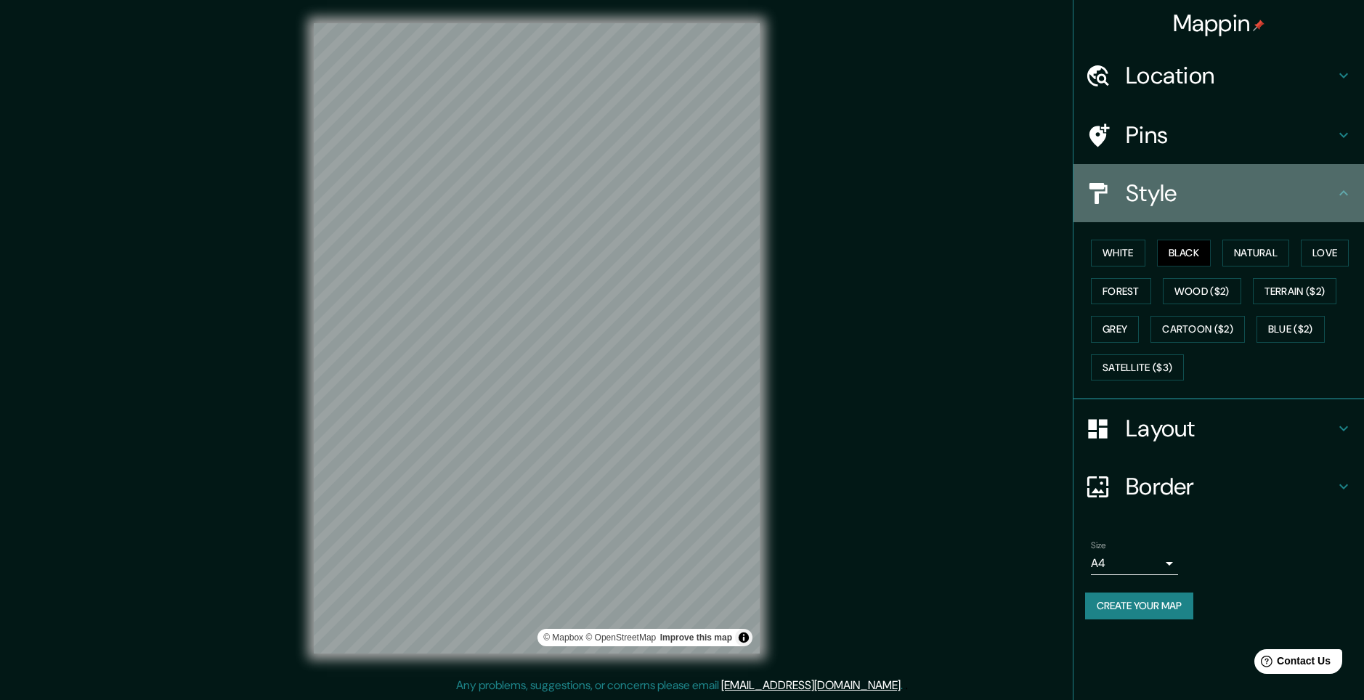
click at [1212, 193] on h4 "Style" at bounding box center [1230, 193] width 209 height 29
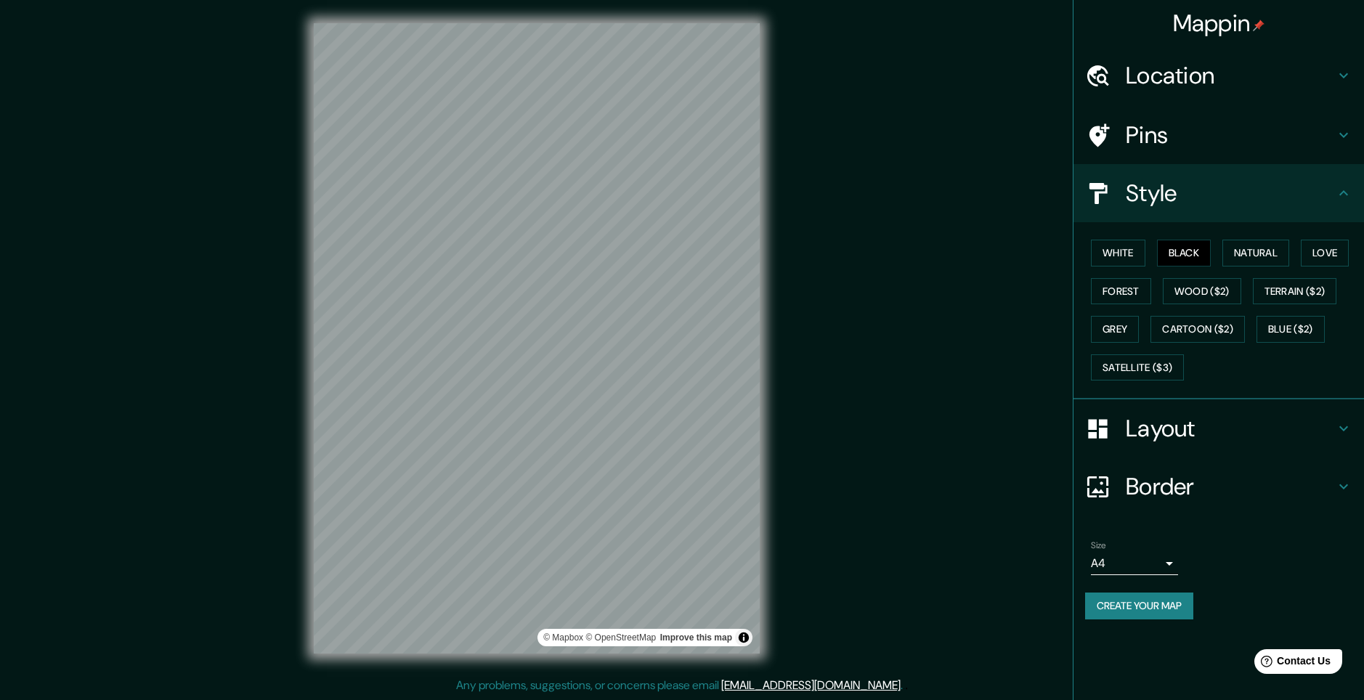
click at [1340, 193] on icon at bounding box center [1343, 192] width 17 height 17
click at [1316, 134] on h4 "Pins" at bounding box center [1230, 135] width 209 height 29
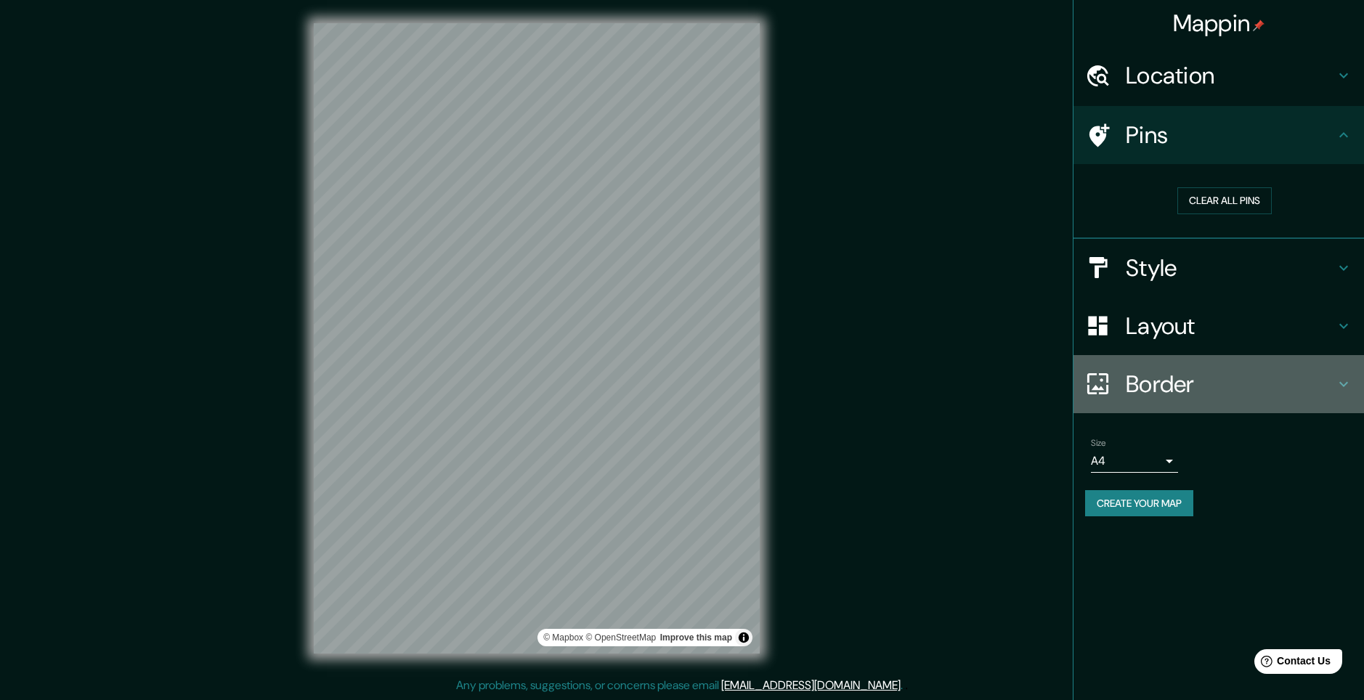
click at [1317, 375] on h4 "Border" at bounding box center [1230, 384] width 209 height 29
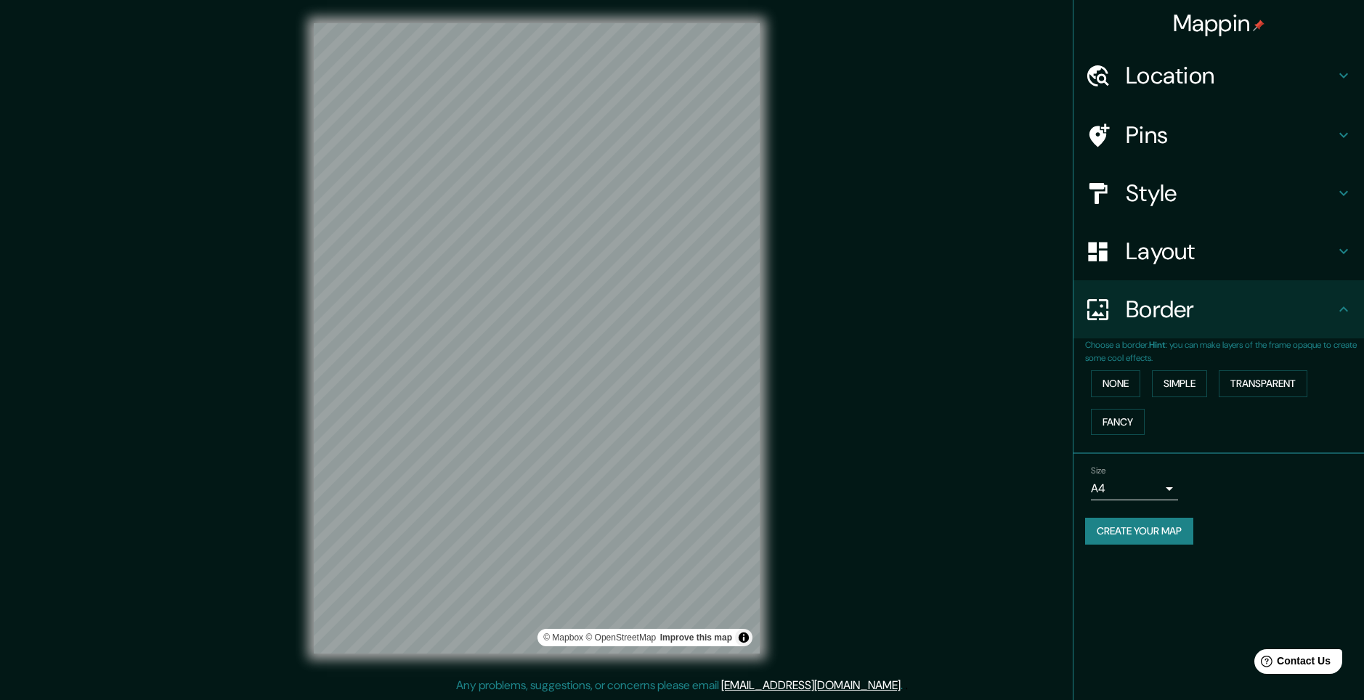
click at [1336, 296] on div "Border" at bounding box center [1218, 309] width 291 height 58
